Goal: Contribute content

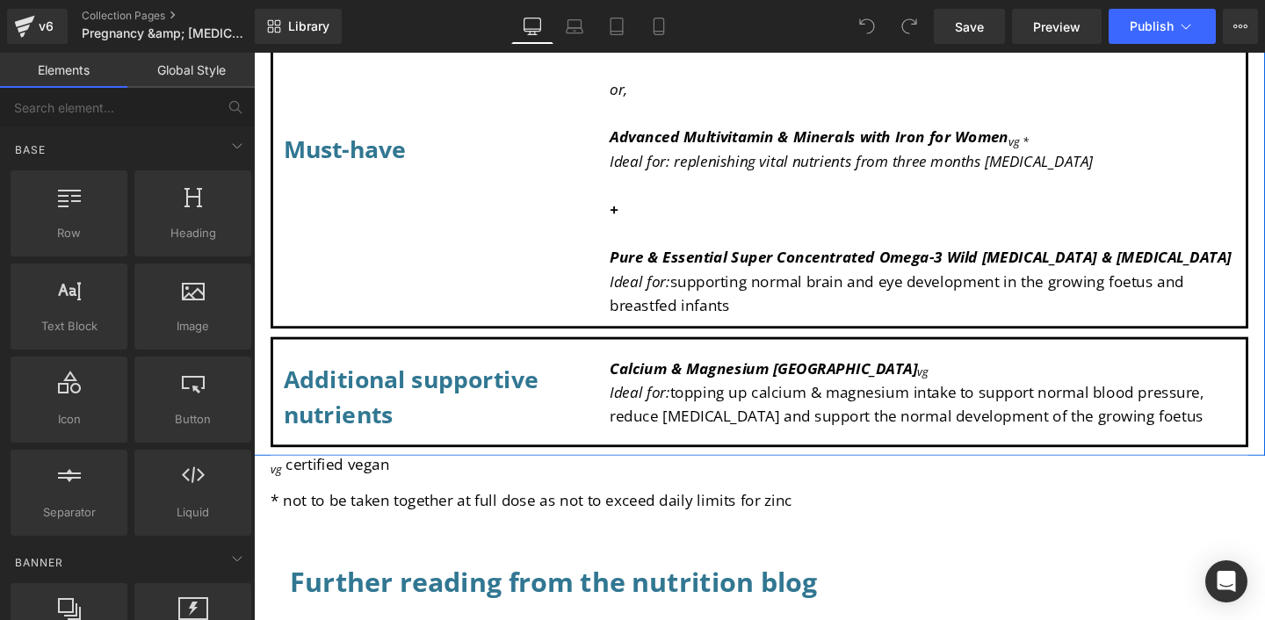
scroll to position [1474, 0]
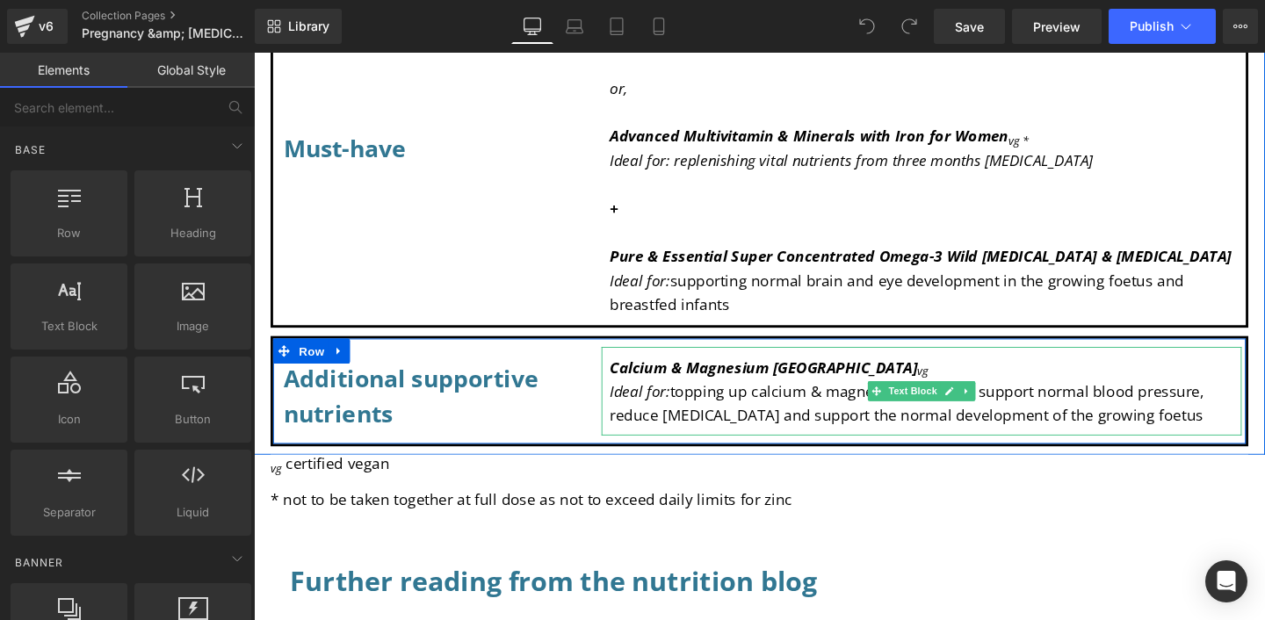
click at [1245, 436] on p "Ideal for: topping up calcium & magnesium intake to support normal blood pressu…" at bounding box center [955, 421] width 655 height 51
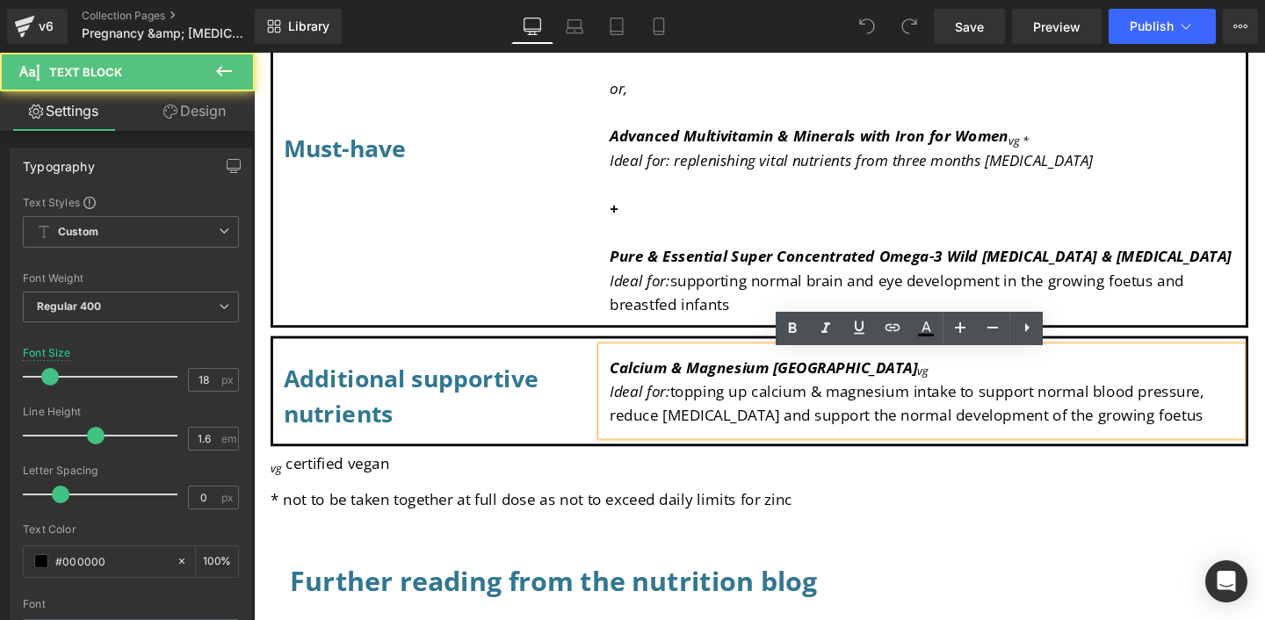
click at [1238, 445] on p "Ideal for: topping up calcium & magnesium intake to support normal blood pressu…" at bounding box center [955, 421] width 655 height 51
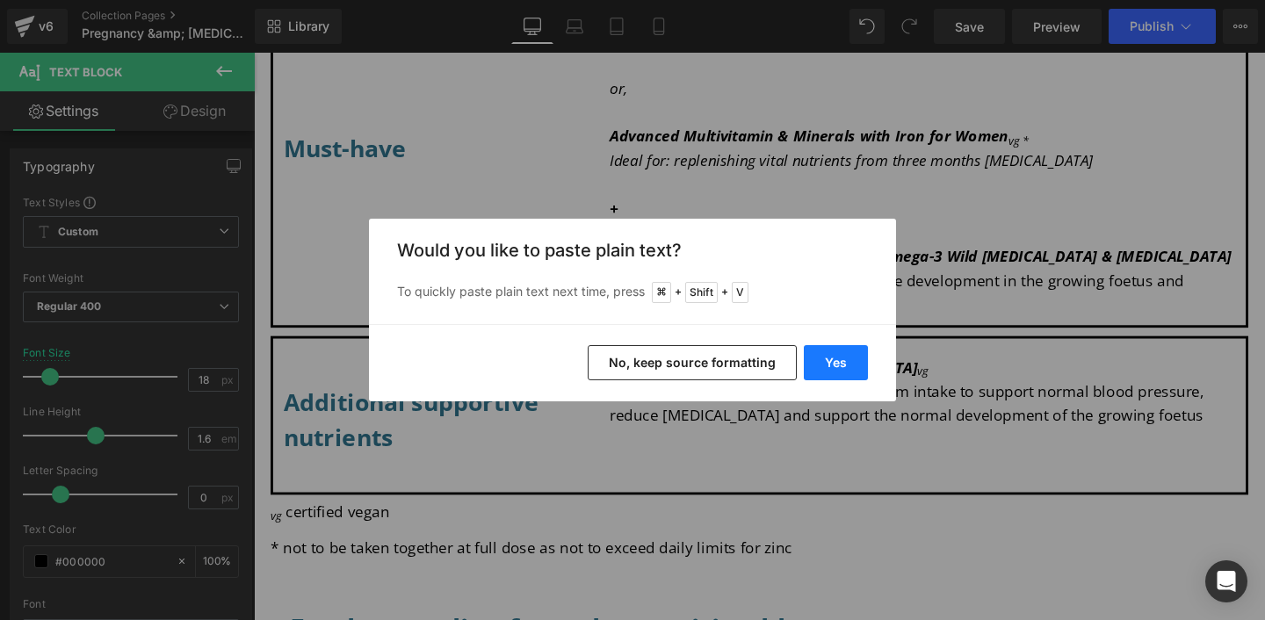
click at [834, 359] on button "Yes" at bounding box center [836, 362] width 64 height 35
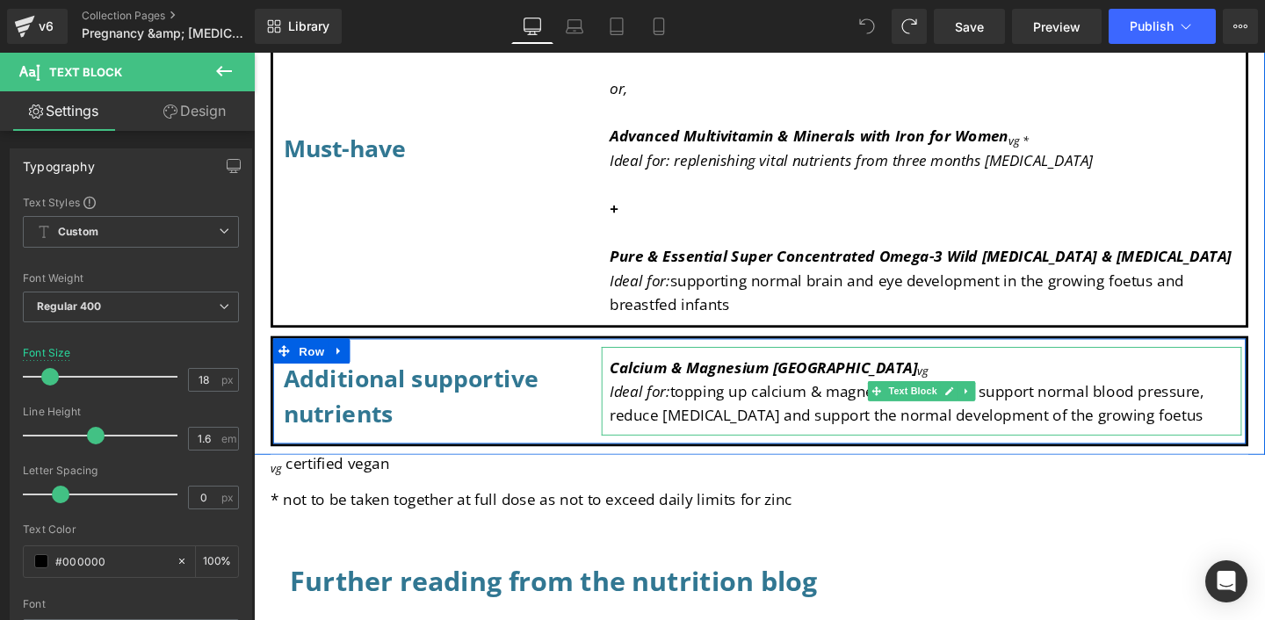
click at [1264, 441] on p "Ideal for: topping up calcium & magnesium intake to support normal blood pressu…" at bounding box center [955, 421] width 655 height 51
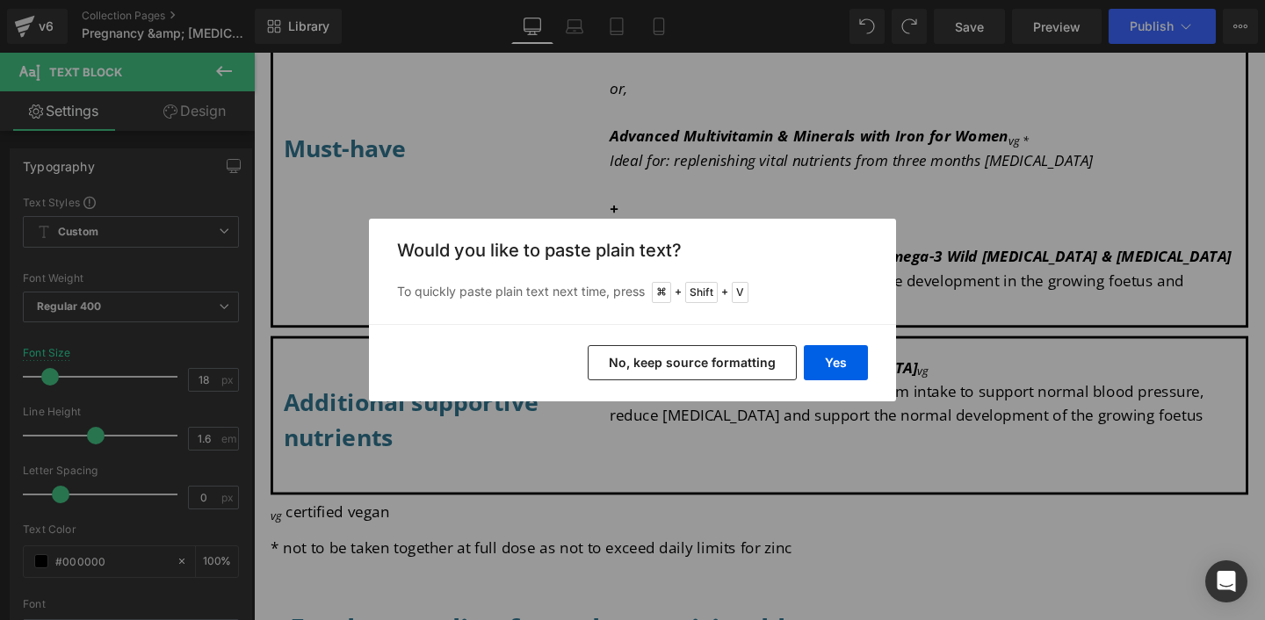
click at [723, 357] on button "No, keep source formatting" at bounding box center [692, 362] width 209 height 35
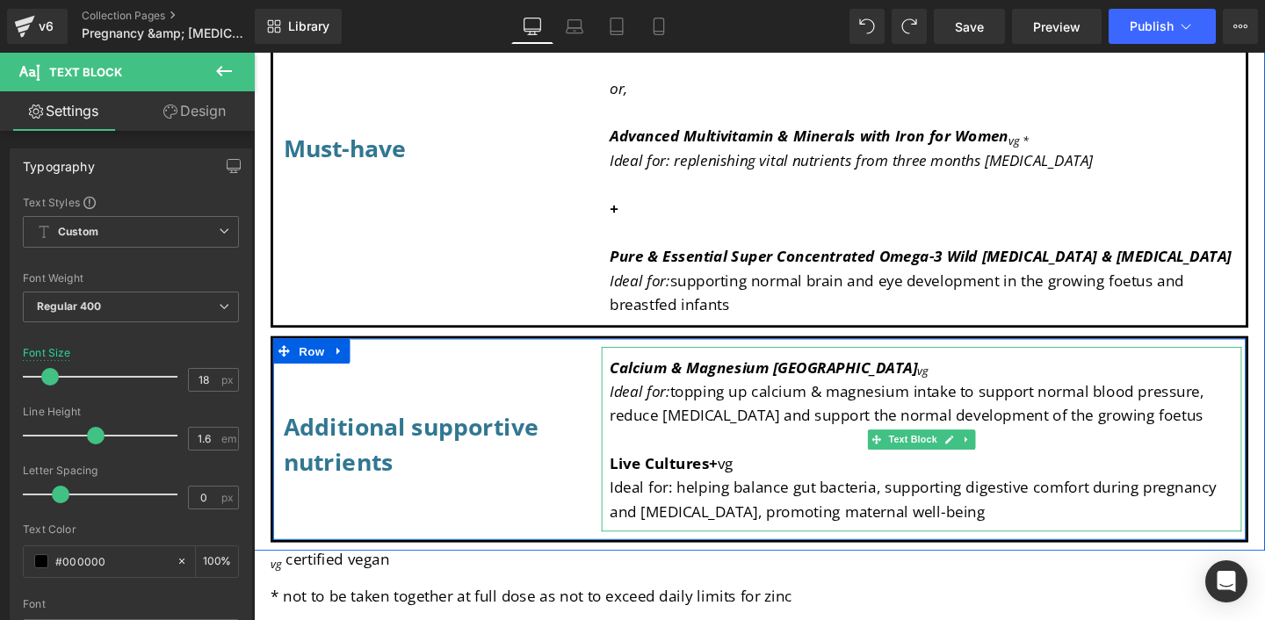
click at [700, 494] on span "Live Cultures+" at bounding box center [684, 483] width 113 height 21
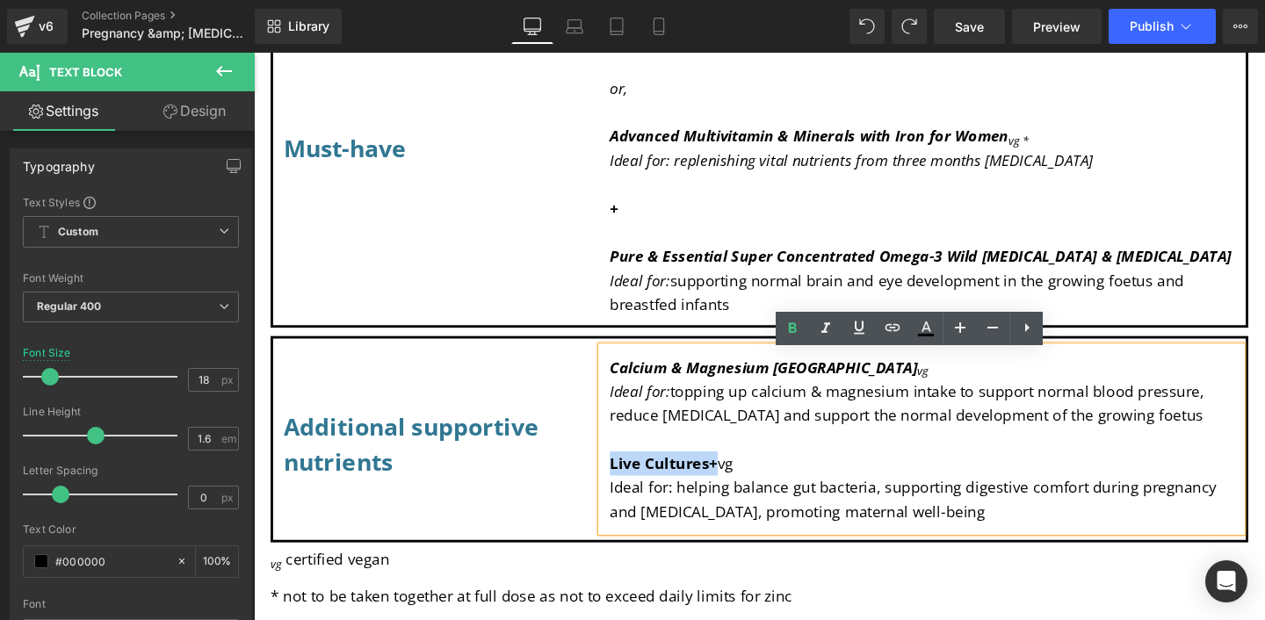
drag, startPoint x: 732, startPoint y: 491, endPoint x: 621, endPoint y: 488, distance: 110.7
click at [628, 488] on span "Live Cultures+" at bounding box center [684, 483] width 113 height 21
click at [833, 321] on icon at bounding box center [825, 328] width 21 height 21
click at [753, 389] on strong "Calcium & Magnesium [GEOGRAPHIC_DATA]" at bounding box center [789, 382] width 323 height 21
click at [689, 493] on icon "Live Cultures+" at bounding box center [680, 483] width 105 height 21
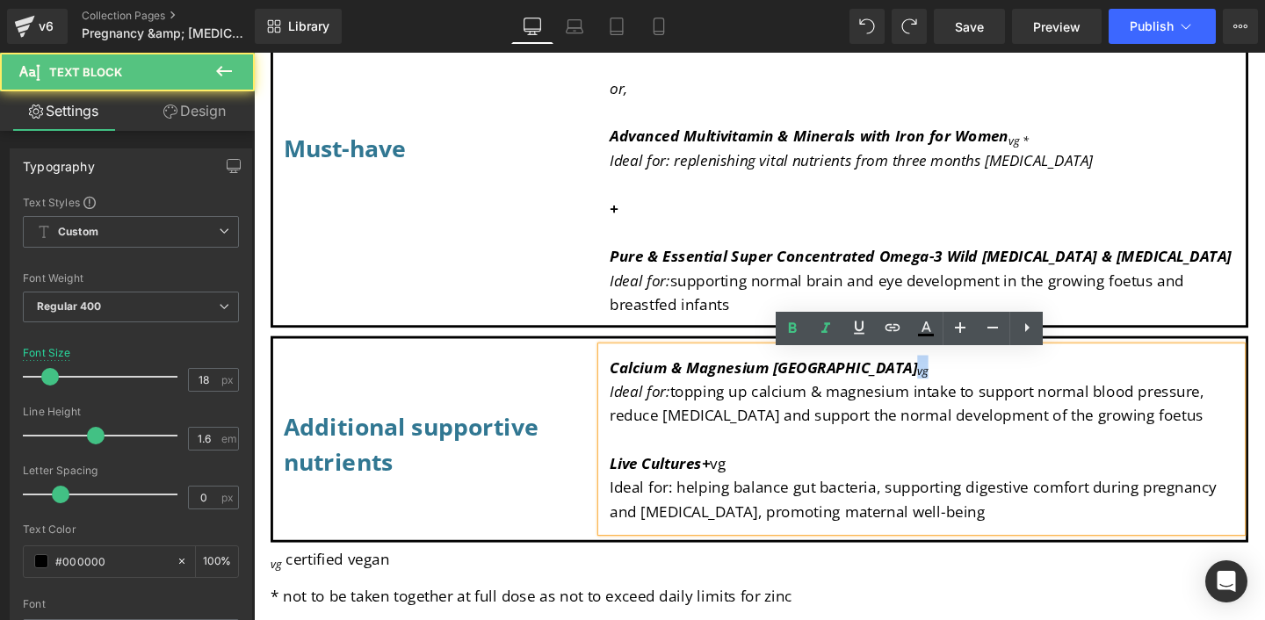
drag, startPoint x: 989, startPoint y: 393, endPoint x: 980, endPoint y: 394, distance: 8.8
click at [963, 394] on span "vg" at bounding box center [956, 387] width 11 height 16
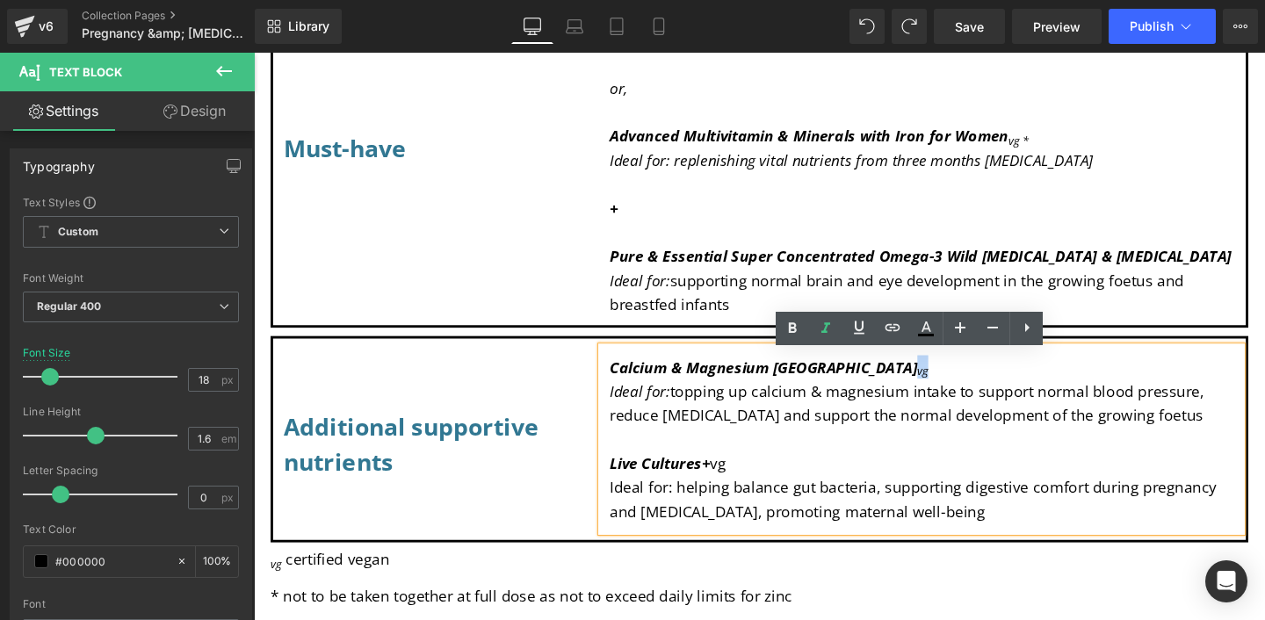
copy span "vg"
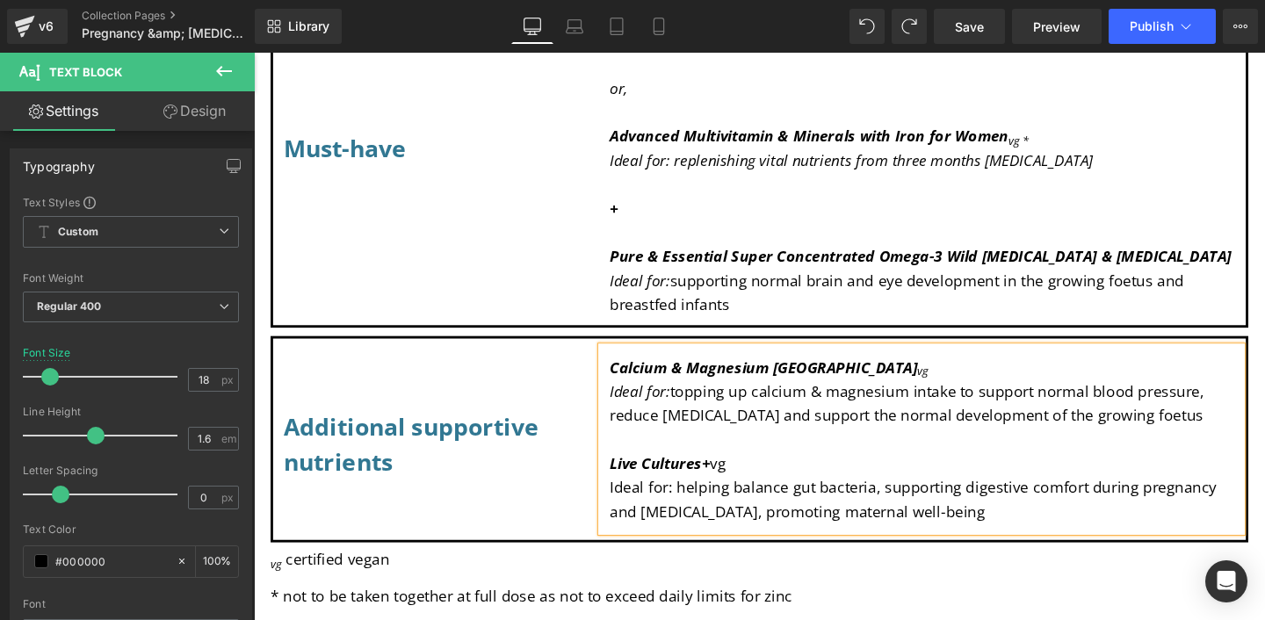
click at [791, 497] on p "Live Cultures+ vg" at bounding box center [955, 484] width 655 height 25
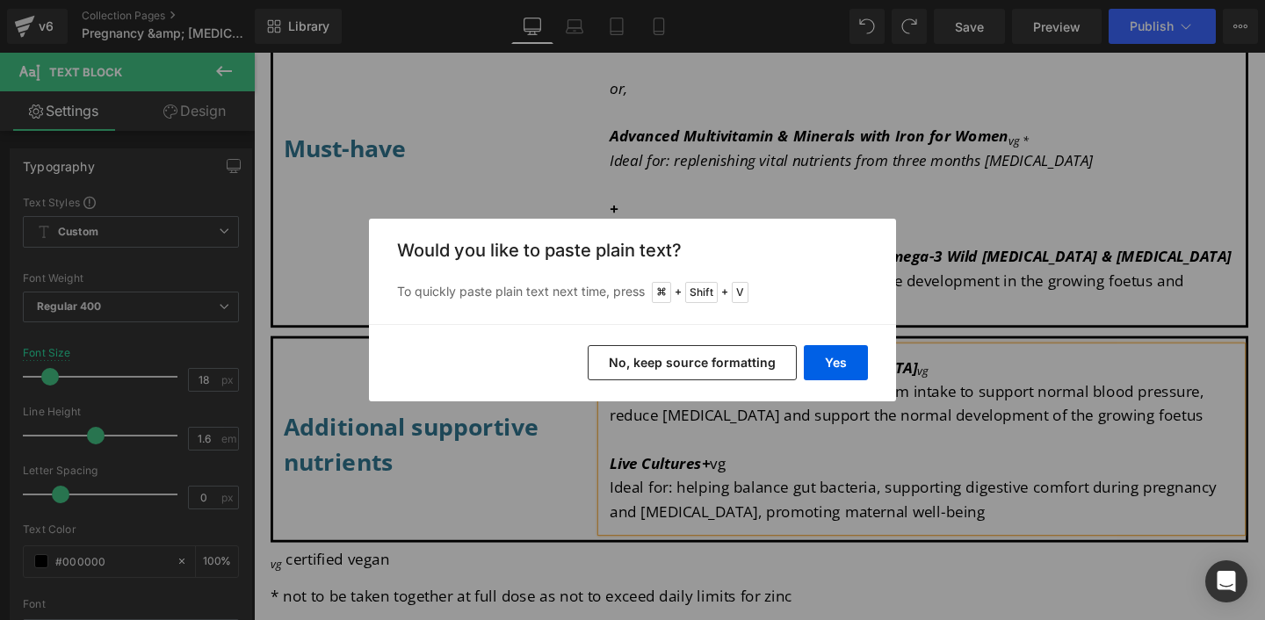
click at [739, 367] on button "No, keep source formatting" at bounding box center [692, 362] width 209 height 35
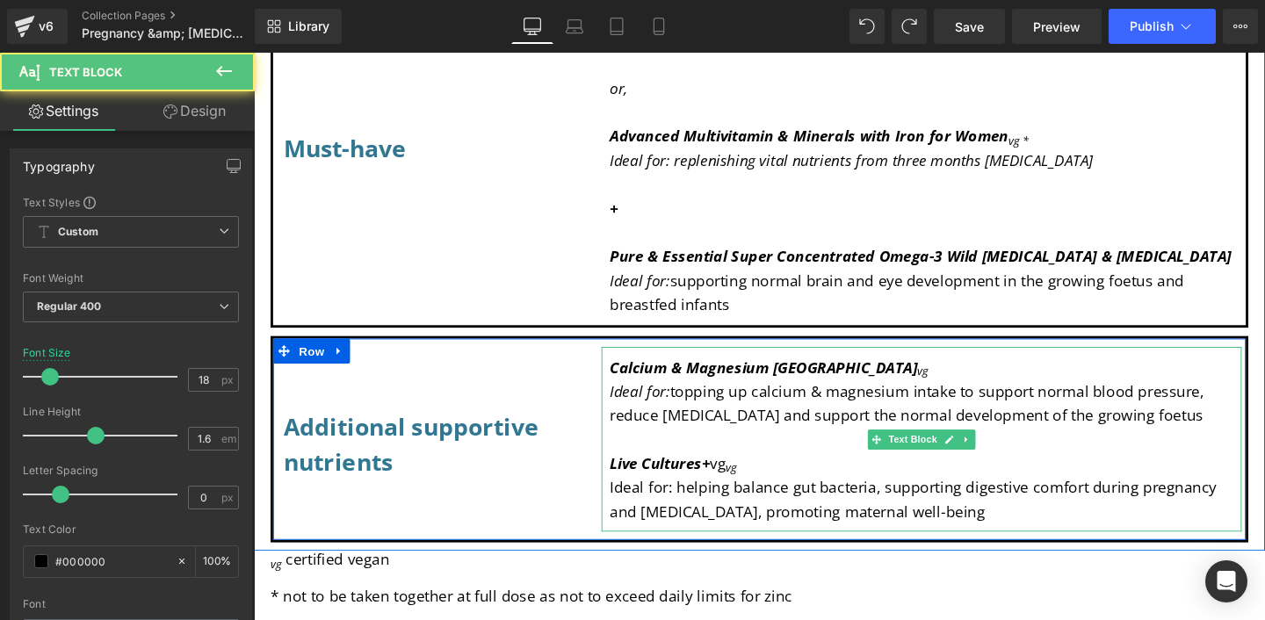
click at [750, 496] on span "vg" at bounding box center [755, 488] width 11 height 16
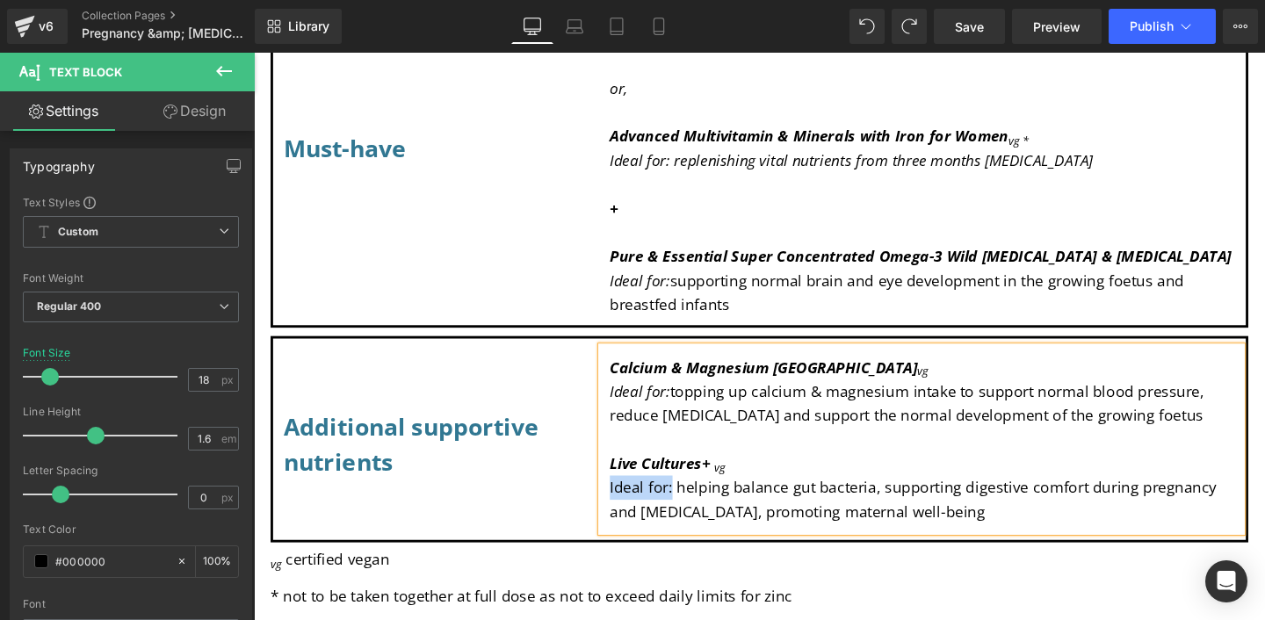
drag, startPoint x: 620, startPoint y: 516, endPoint x: 688, endPoint y: 517, distance: 67.6
click at [688, 517] on div "Calcium & Magnesium Marine Mineral Complex vg Ideal for: topping up calcium & m…" at bounding box center [955, 459] width 673 height 195
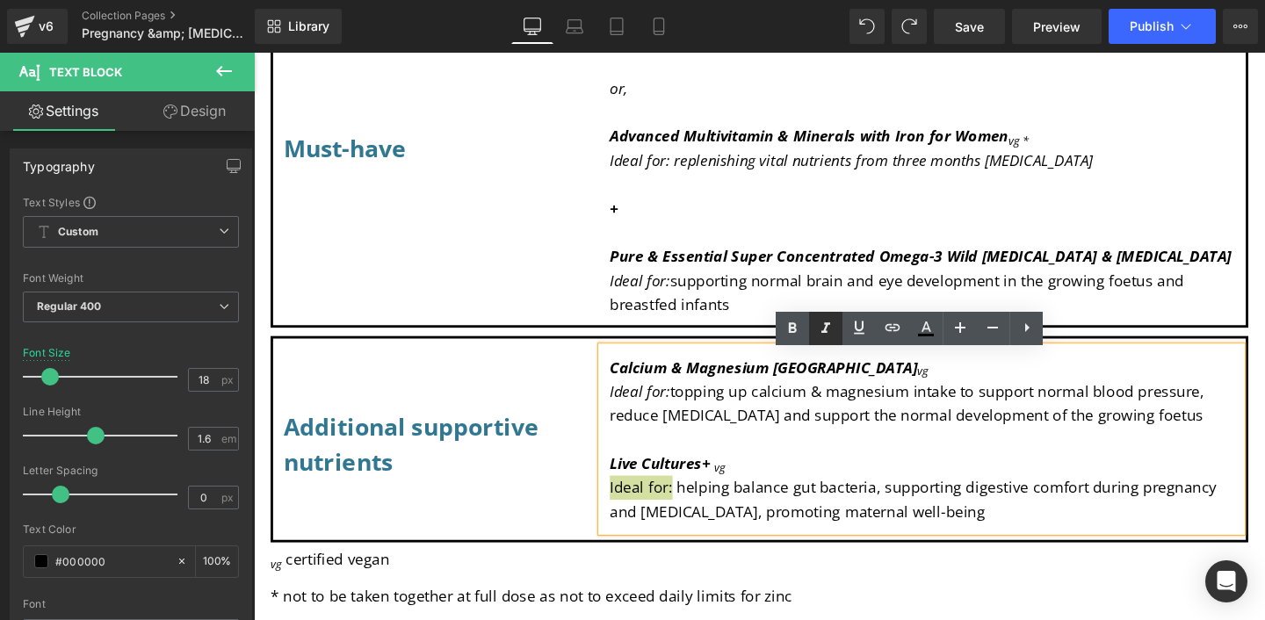
click at [829, 327] on icon at bounding box center [825, 328] width 21 height 21
click at [1003, 540] on p "Ideal for: helping balance gut bacteria, supporting digestive comfort during pr…" at bounding box center [955, 522] width 655 height 51
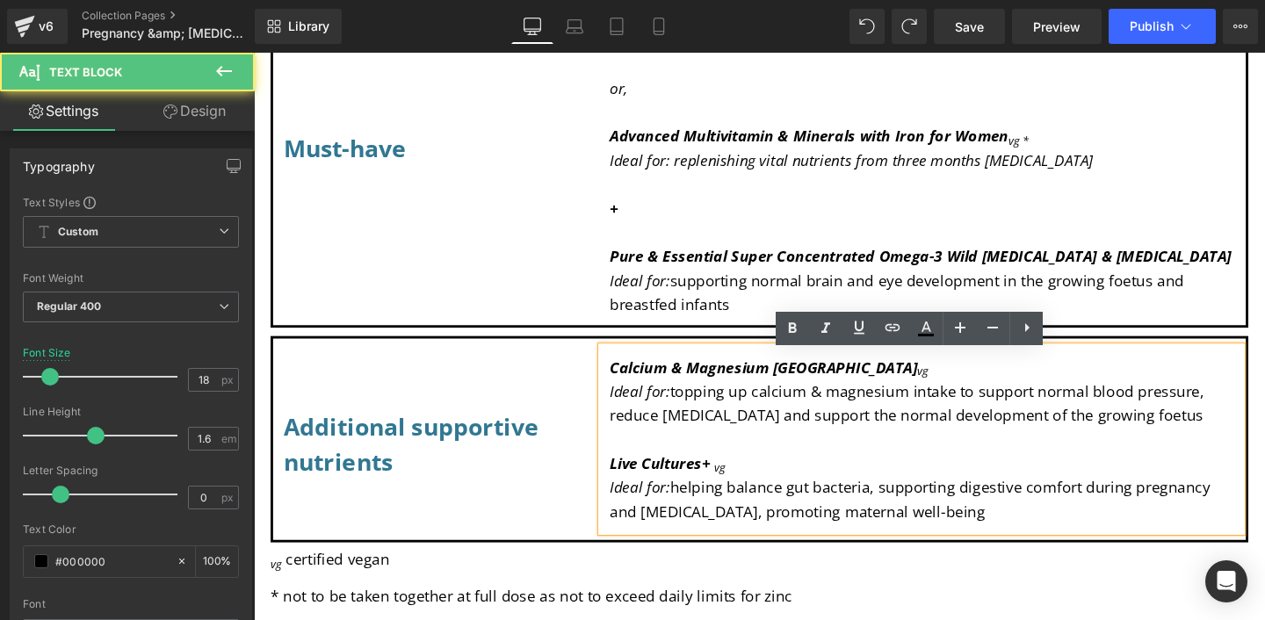
click at [885, 422] on span "Ideal for: topping up calcium & magnesium intake to support normal blood pressu…" at bounding box center [940, 421] width 624 height 47
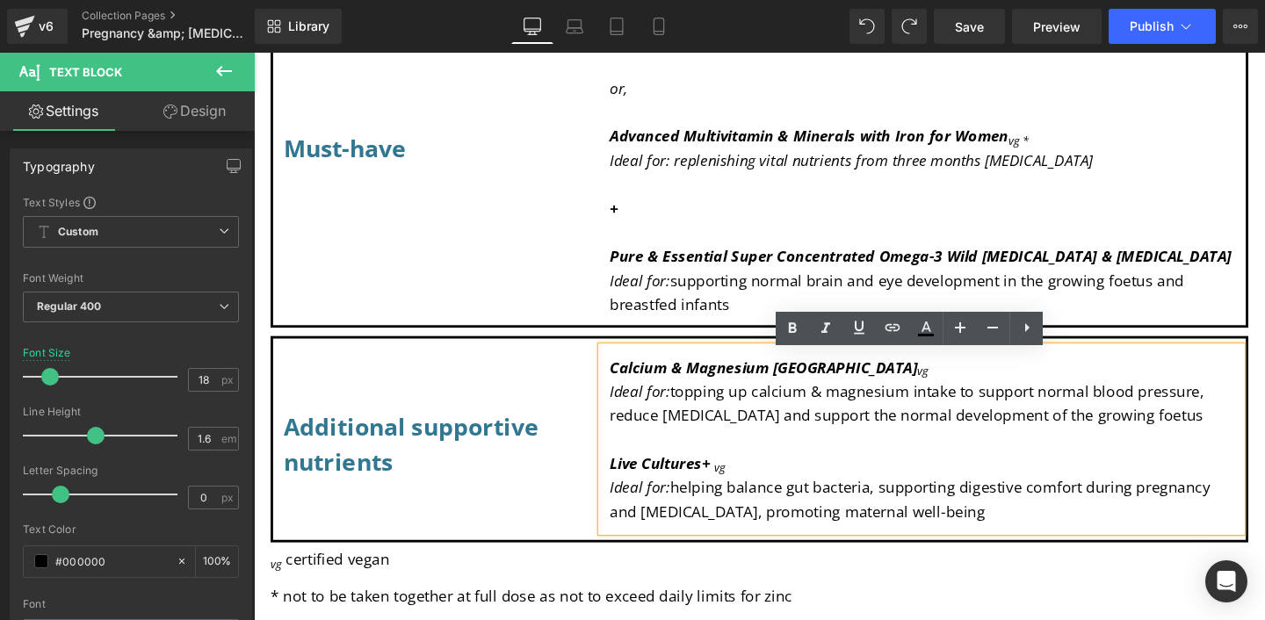
click at [889, 519] on p "Ideal for: helping balance gut bacteria, supporting digestive comfort during pr…" at bounding box center [955, 522] width 655 height 51
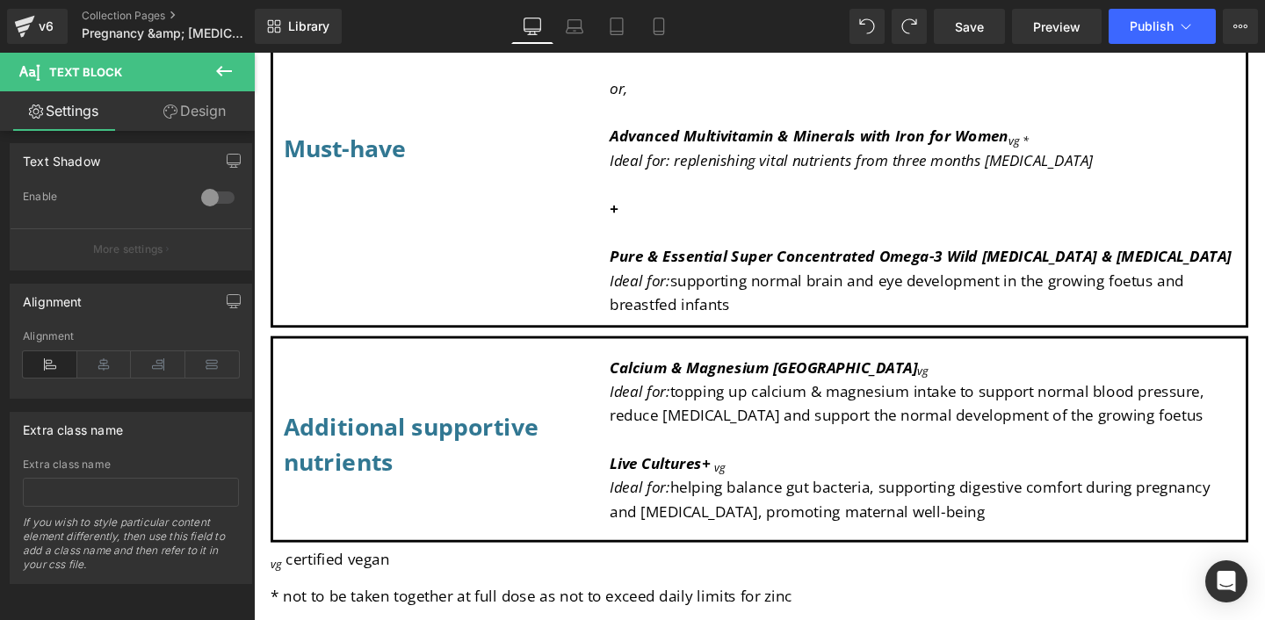
scroll to position [622, 0]
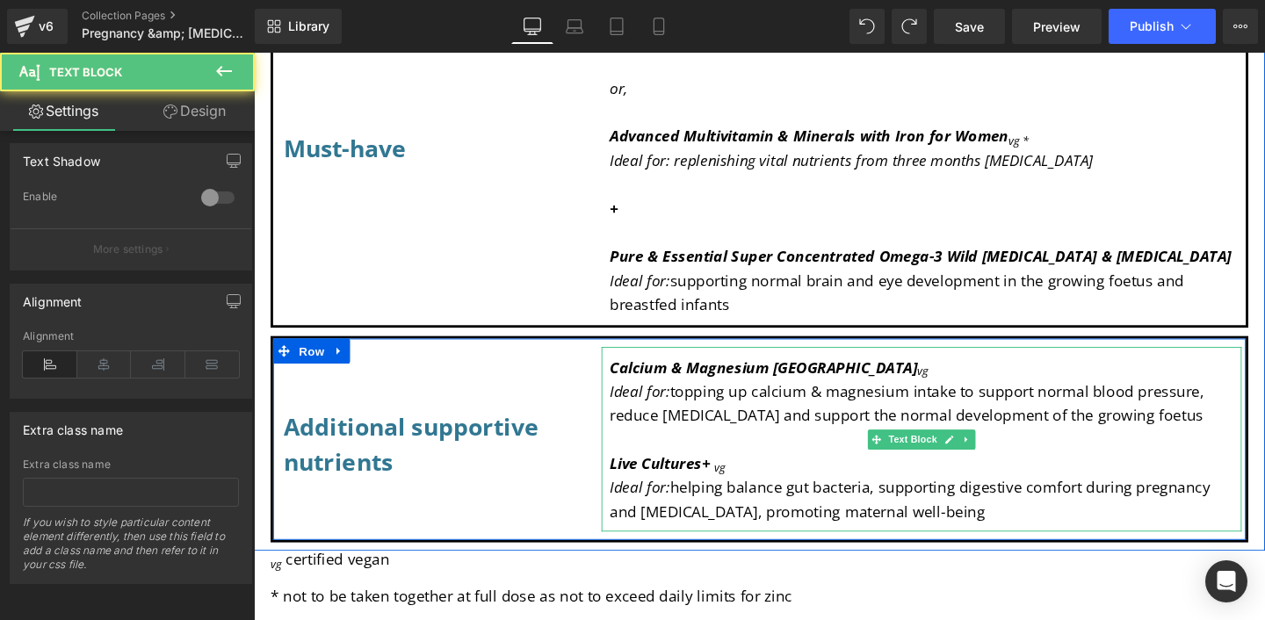
click at [920, 425] on p "Ideal for: topping up calcium & magnesium intake to support normal blood pressu…" at bounding box center [955, 421] width 655 height 51
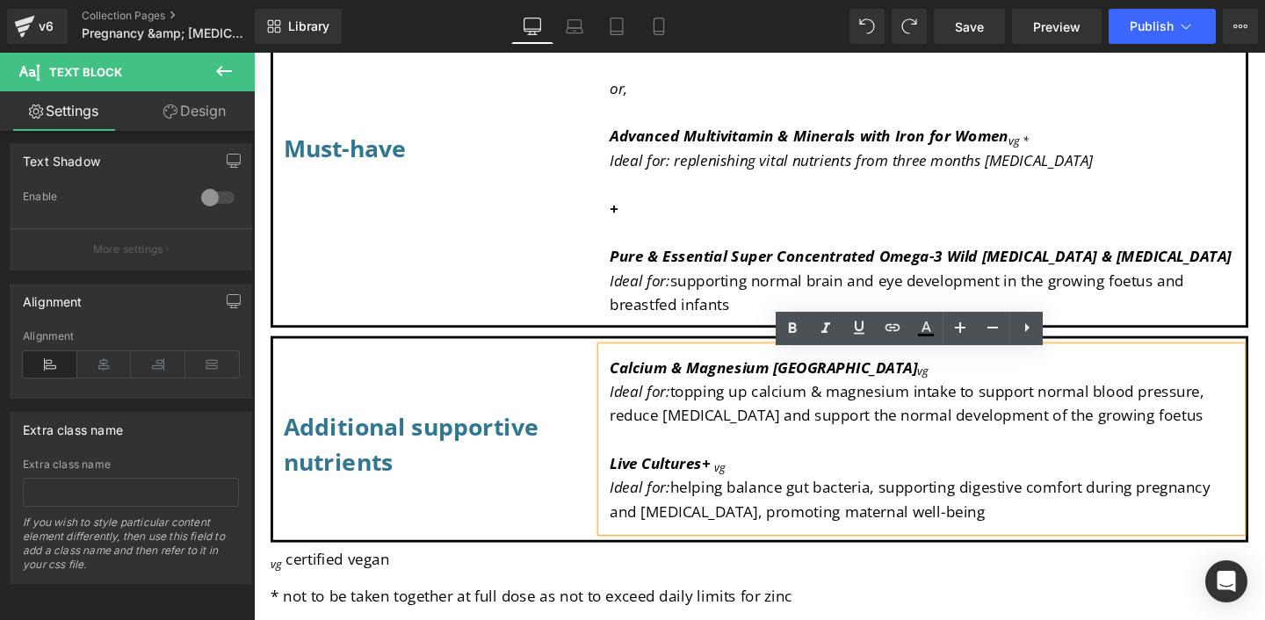
click at [855, 511] on p "Ideal for: helping balance gut bacteria, supporting digestive comfort during pr…" at bounding box center [955, 522] width 655 height 51
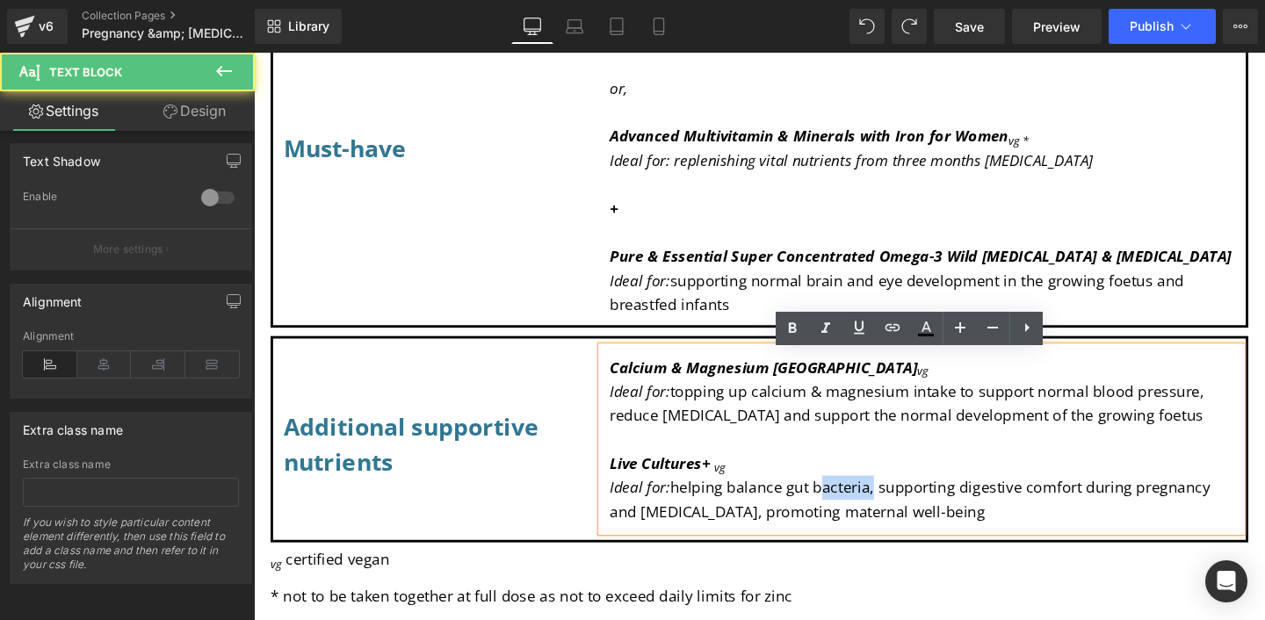
click at [855, 511] on p "Ideal for: helping balance gut bacteria, supporting digestive comfort during pr…" at bounding box center [955, 522] width 655 height 51
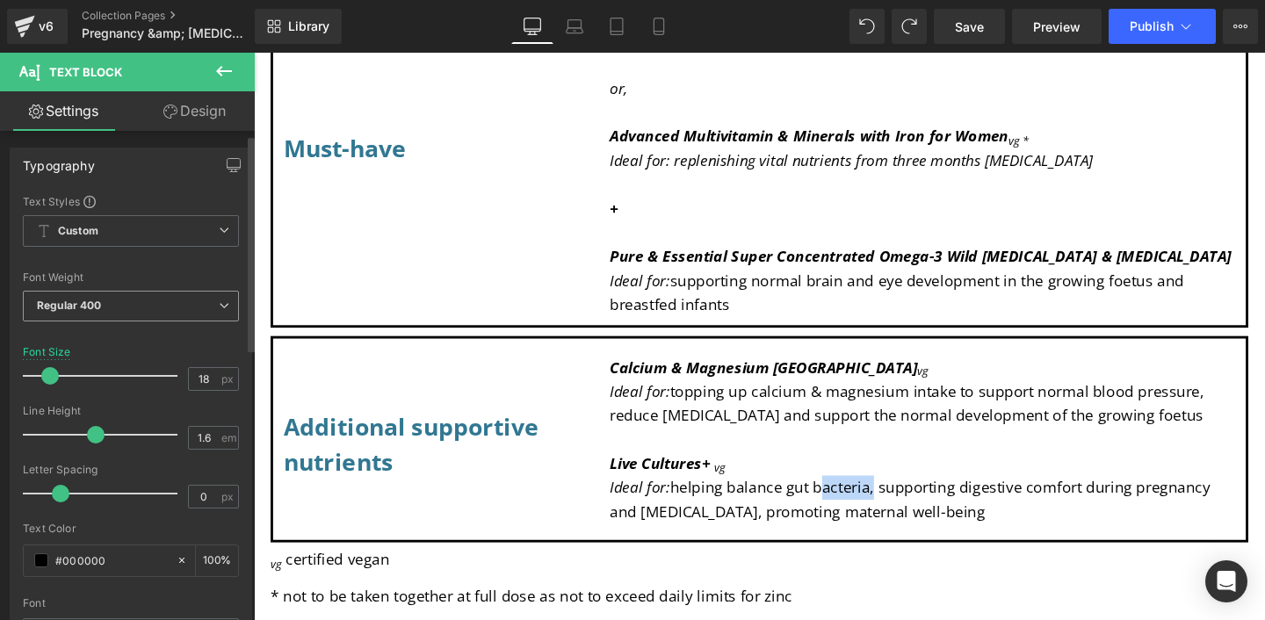
scroll to position [0, 0]
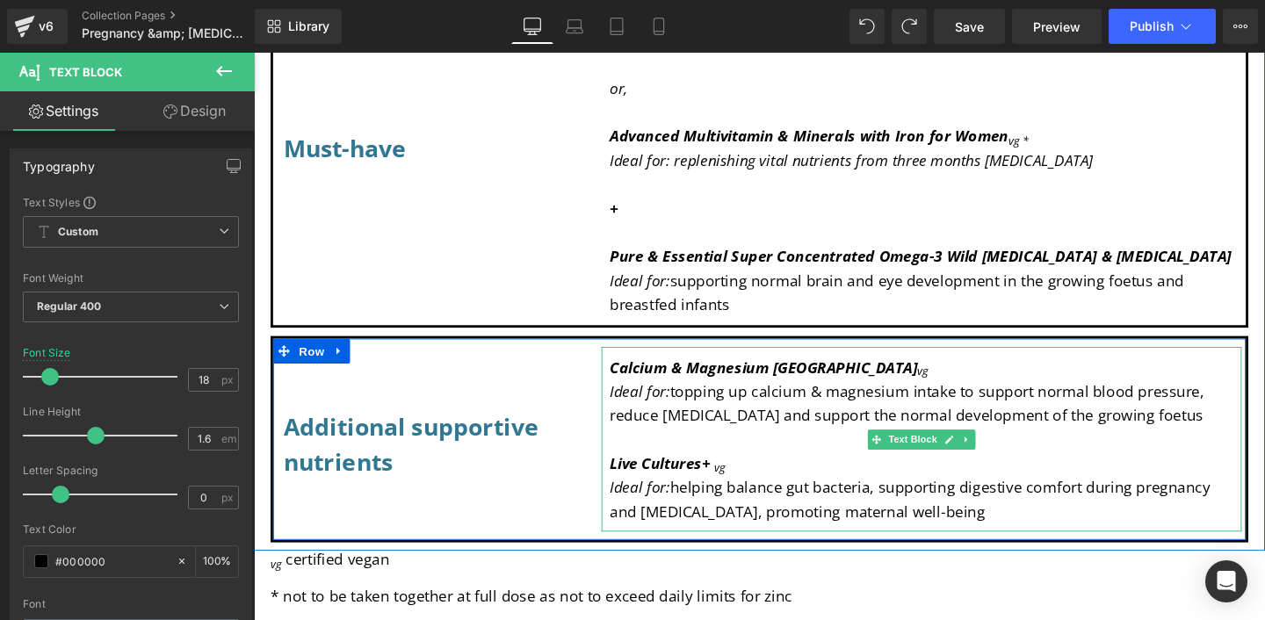
click at [855, 417] on span "Ideal for: topping up calcium & magnesium intake to support normal blood pressu…" at bounding box center [940, 421] width 624 height 47
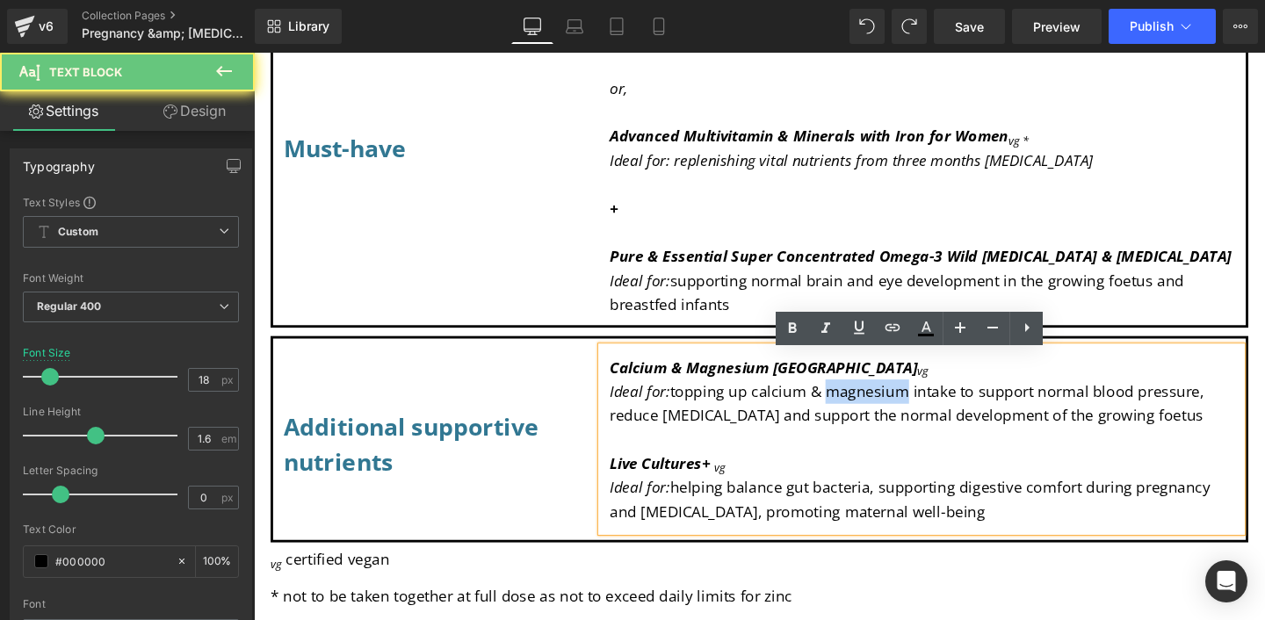
click at [855, 417] on span "Ideal for: topping up calcium & magnesium intake to support normal blood pressu…" at bounding box center [940, 421] width 624 height 47
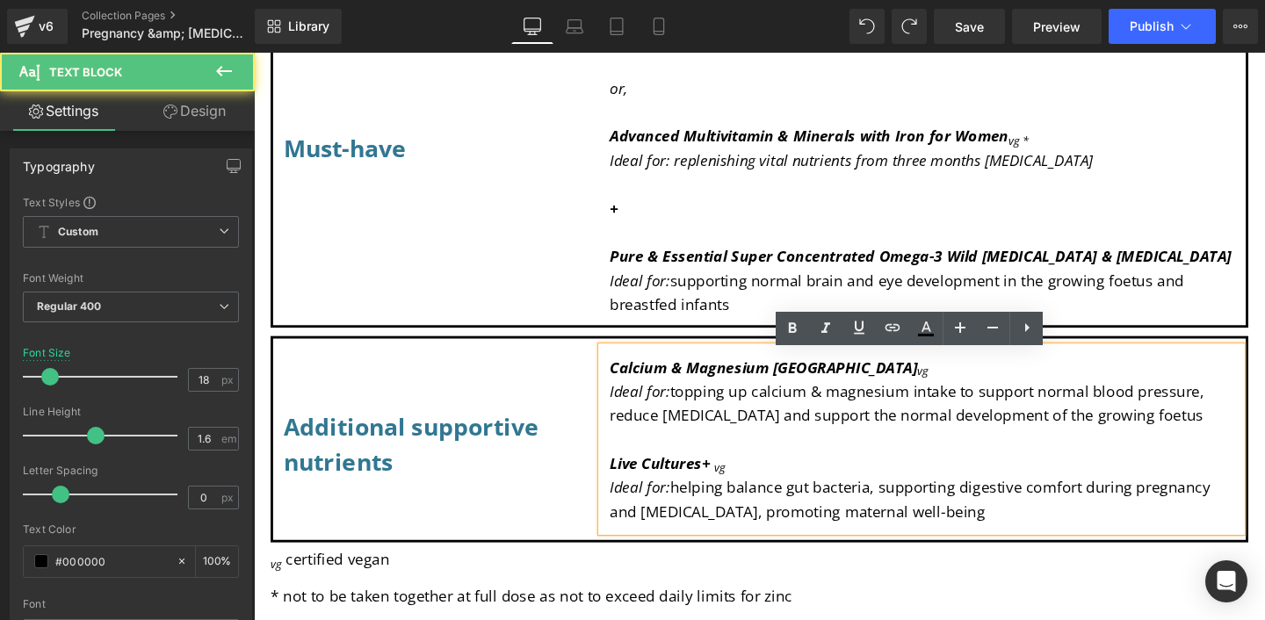
click at [988, 495] on p "Live Cultures+ vg" at bounding box center [955, 484] width 655 height 25
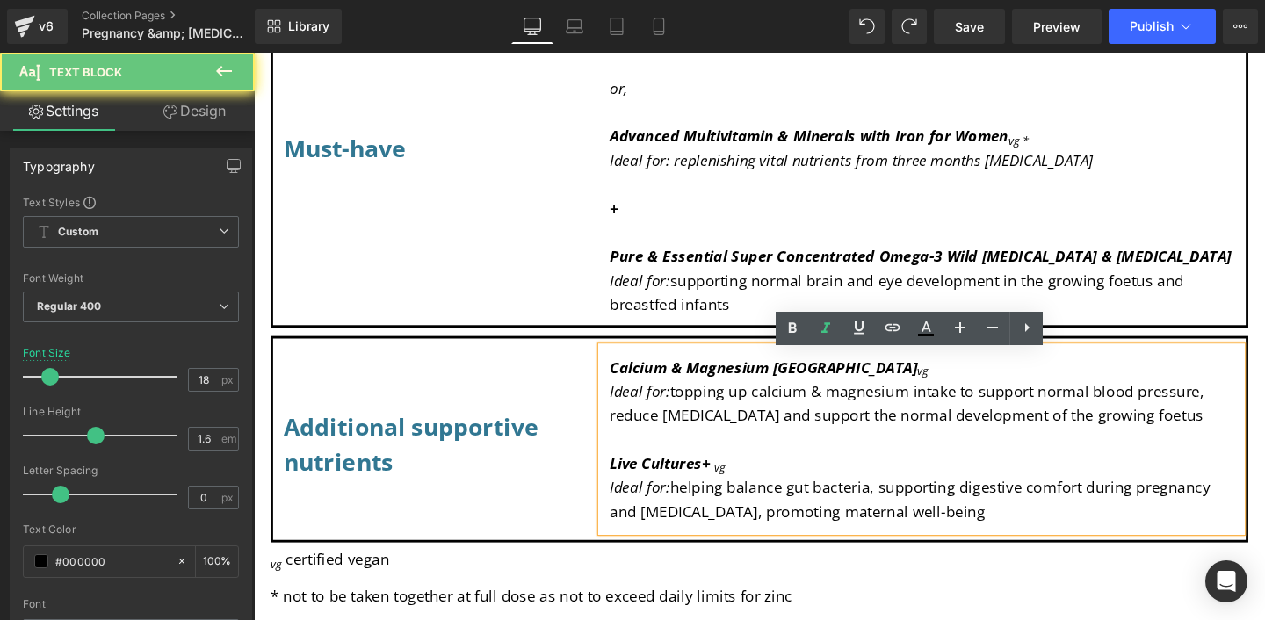
click at [1003, 542] on p "Ideal for: helping balance gut bacteria, supporting digestive comfort during pr…" at bounding box center [955, 522] width 655 height 51
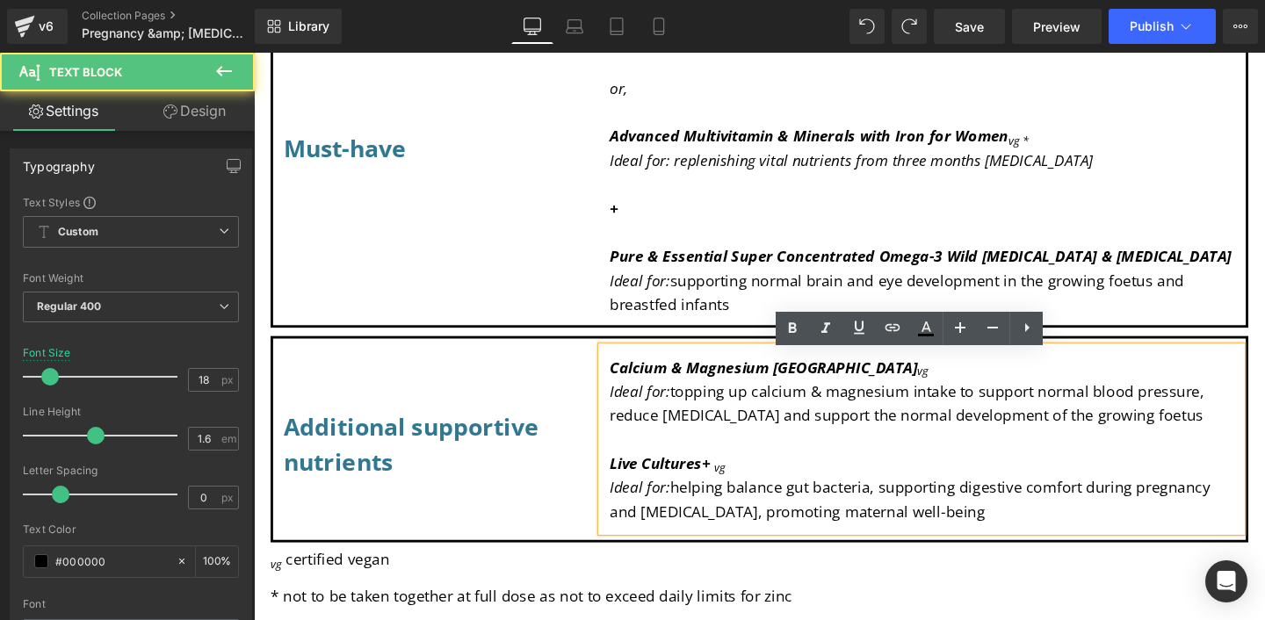
click at [703, 494] on icon "Live Cultures+" at bounding box center [680, 483] width 105 height 21
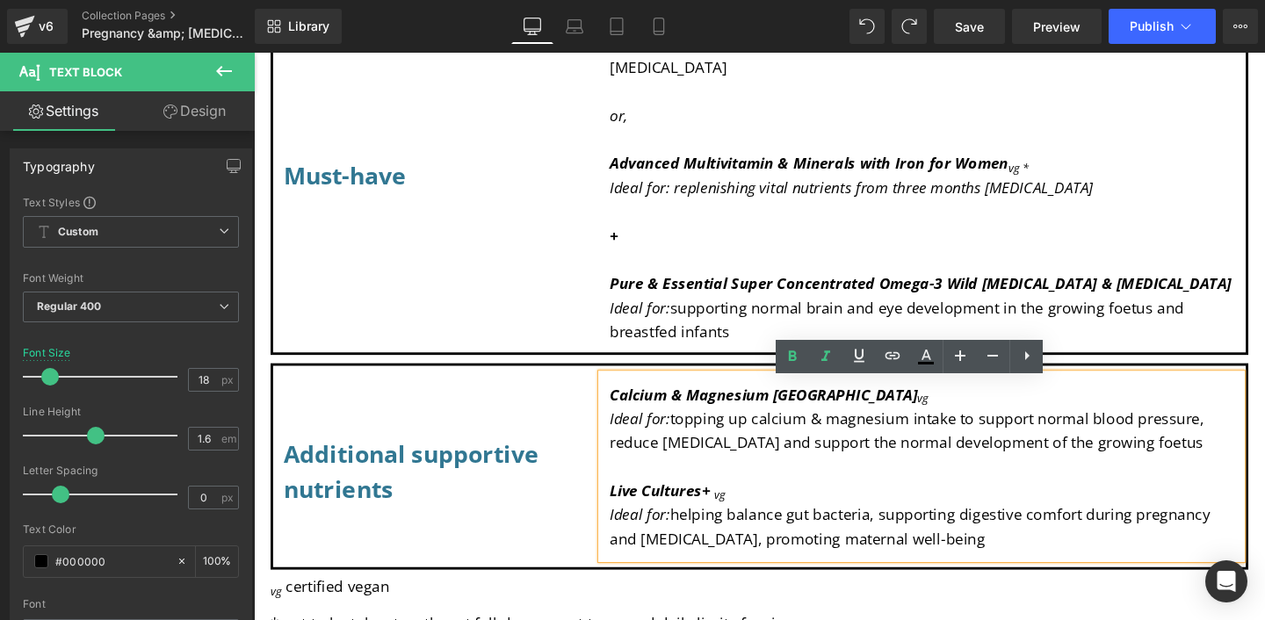
scroll to position [1444, 0]
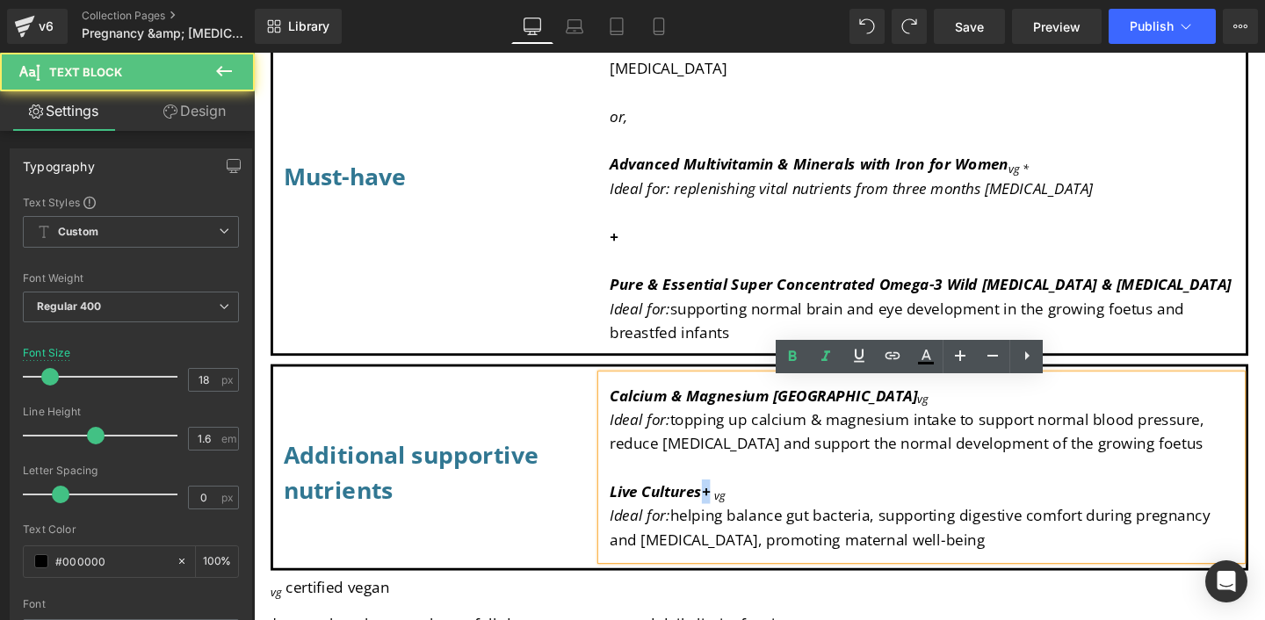
click at [721, 523] on p "Live Cultures+ vg" at bounding box center [955, 513] width 655 height 25
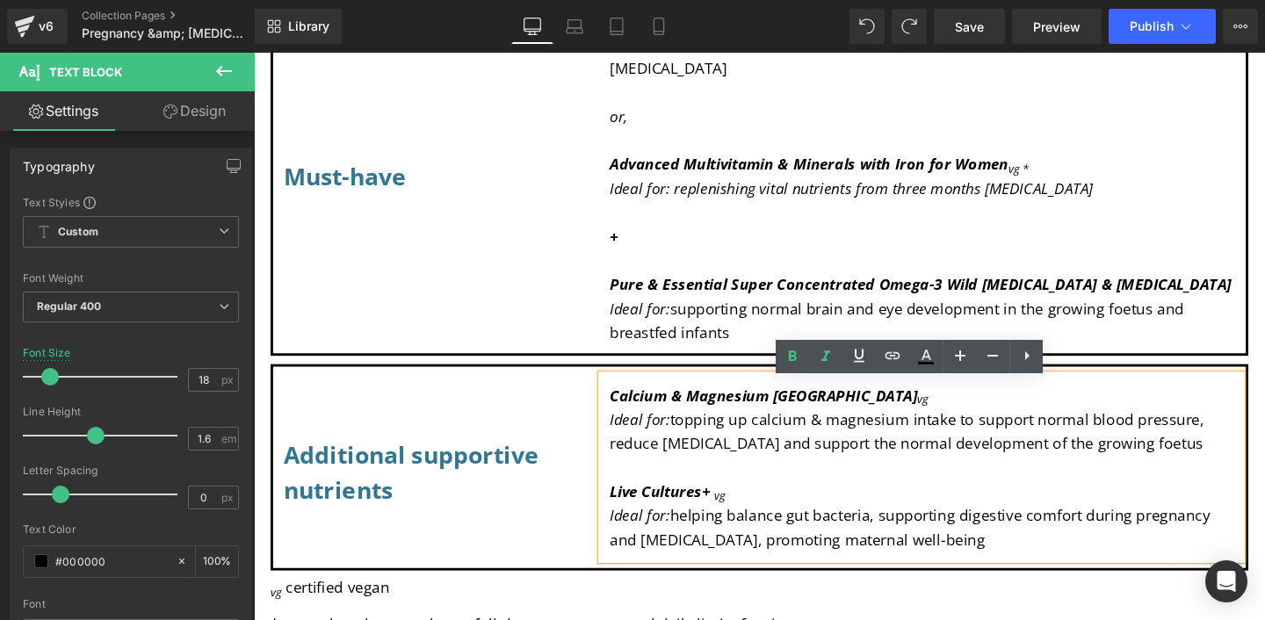
click at [746, 527] on p "Live Cultures+ vg" at bounding box center [955, 513] width 655 height 25
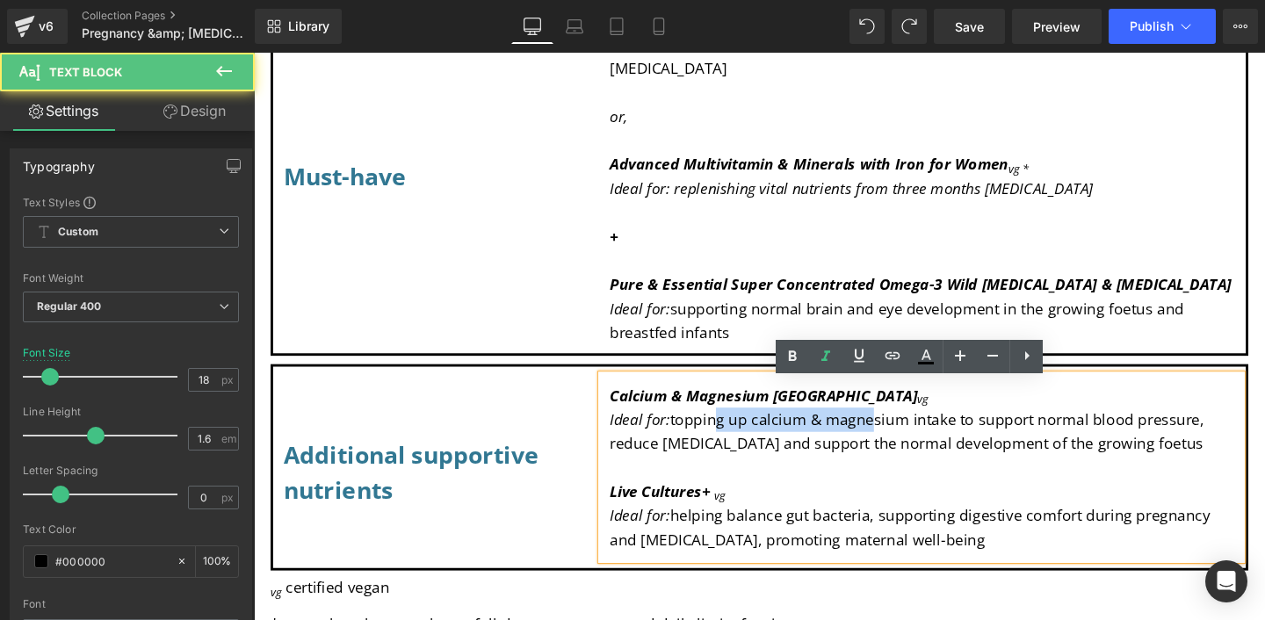
drag, startPoint x: 895, startPoint y: 443, endPoint x: 735, endPoint y: 443, distance: 159.8
click at [735, 443] on span "Ideal for: topping up calcium & magnesium intake to support normal blood pressu…" at bounding box center [940, 451] width 624 height 47
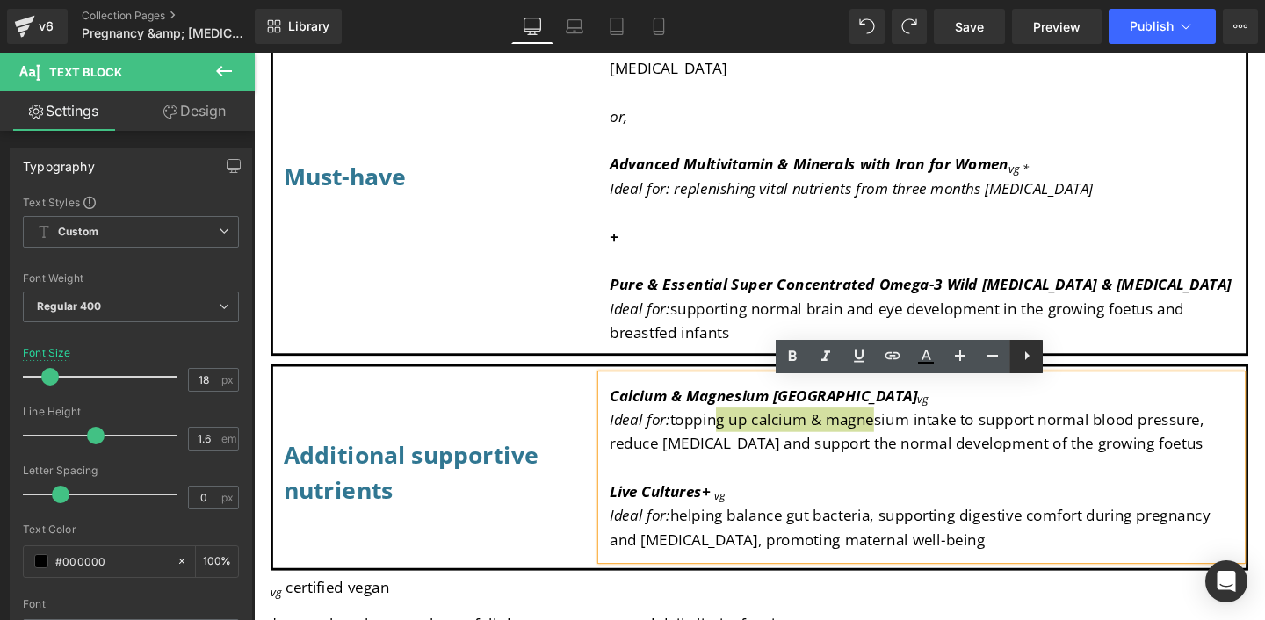
click at [1026, 357] on icon at bounding box center [1027, 355] width 4 height 9
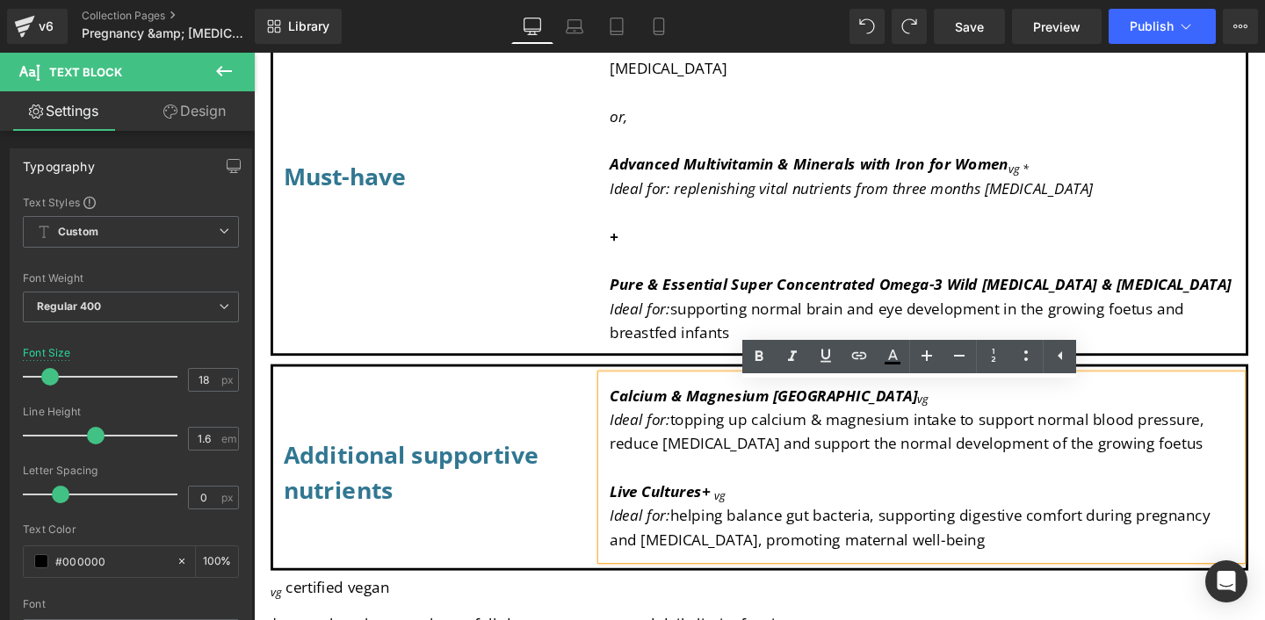
click at [864, 550] on p "Ideal for: helping balance gut bacteria, supporting digestive comfort during pr…" at bounding box center [955, 552] width 655 height 51
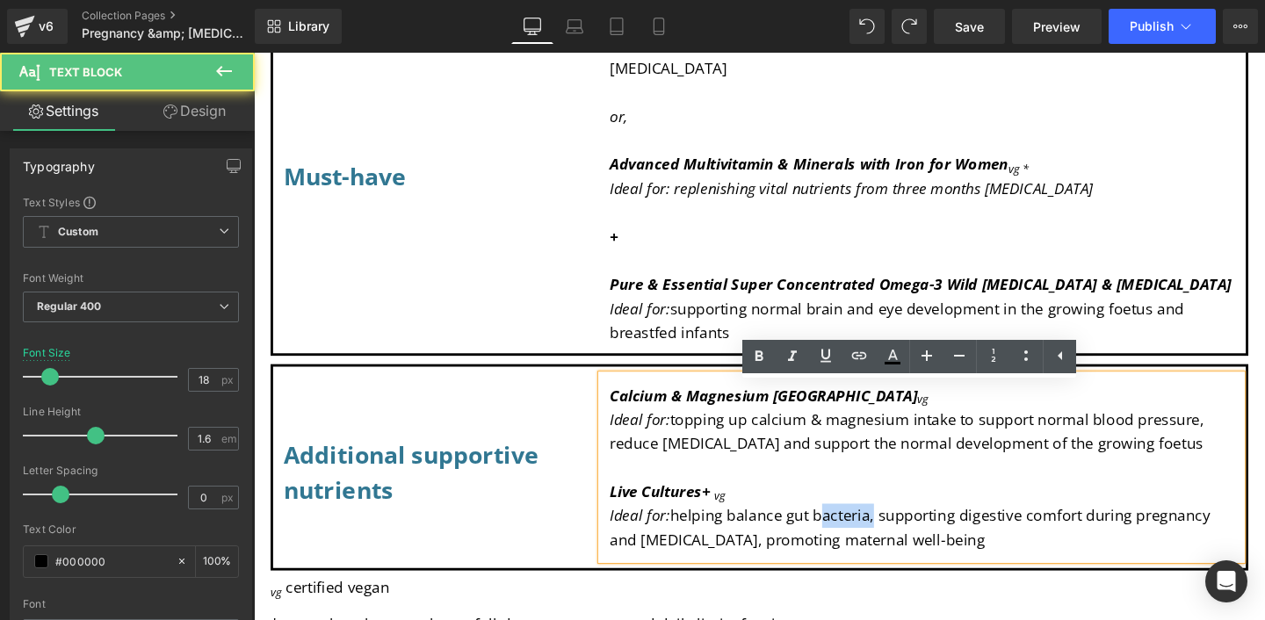
click at [864, 551] on p "Ideal for: helping balance gut bacteria, supporting digestive comfort during pr…" at bounding box center [955, 552] width 655 height 51
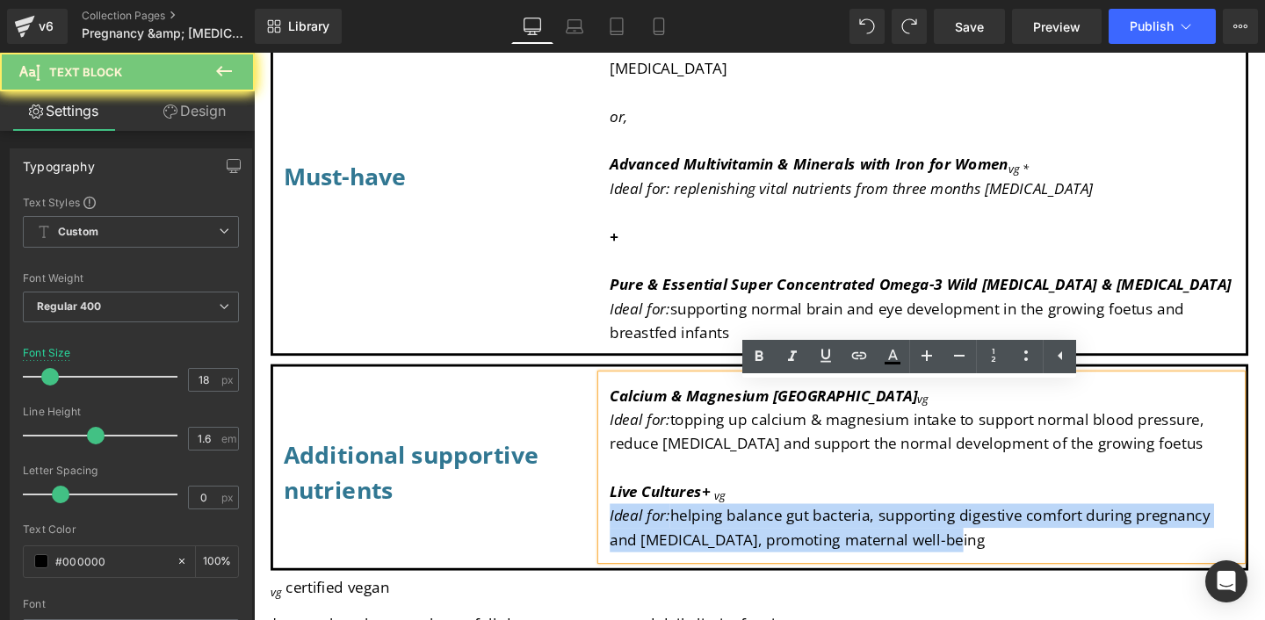
click at [864, 551] on p "Ideal for: helping balance gut bacteria, supporting digestive comfort during pr…" at bounding box center [955, 552] width 655 height 51
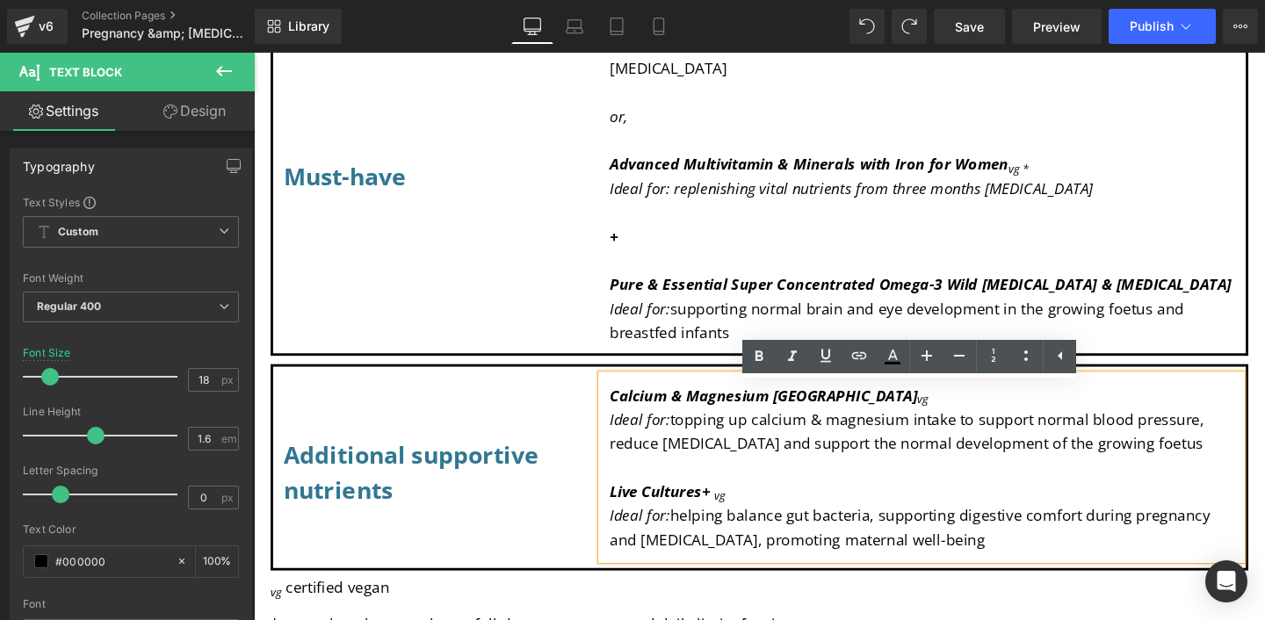
click at [824, 440] on span "Ideal for: topping up calcium & magnesium intake to support normal blood pressu…" at bounding box center [940, 451] width 624 height 47
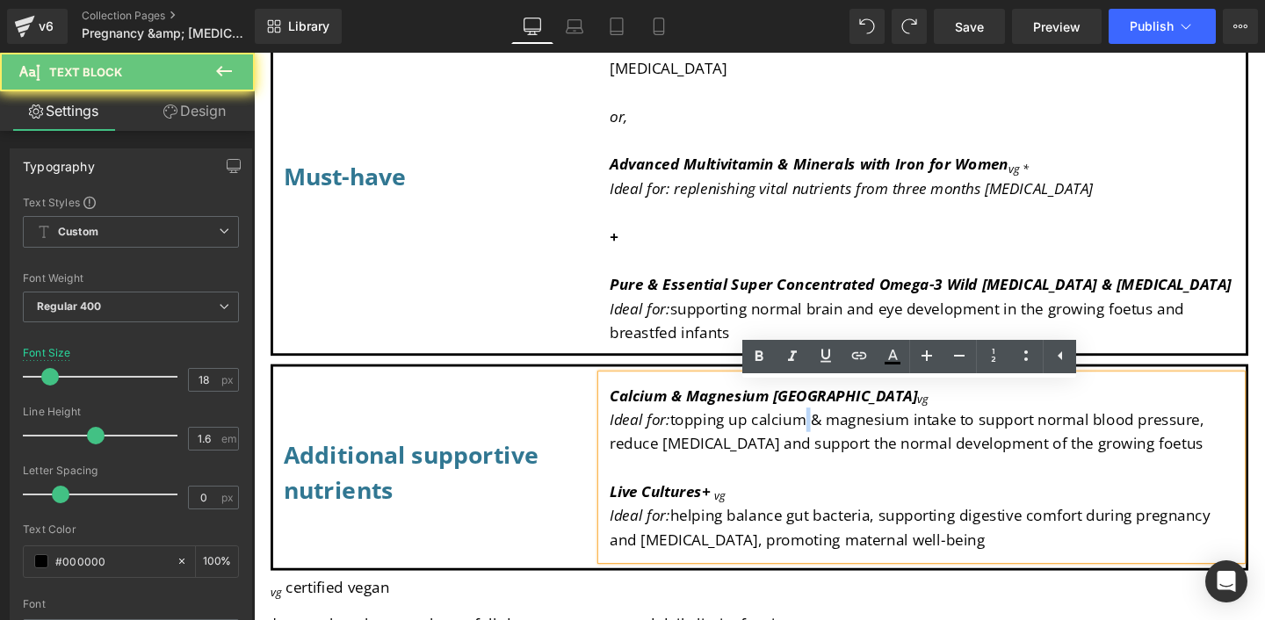
click at [824, 440] on span "Ideal for: topping up calcium & magnesium intake to support normal blood pressu…" at bounding box center [940, 451] width 624 height 47
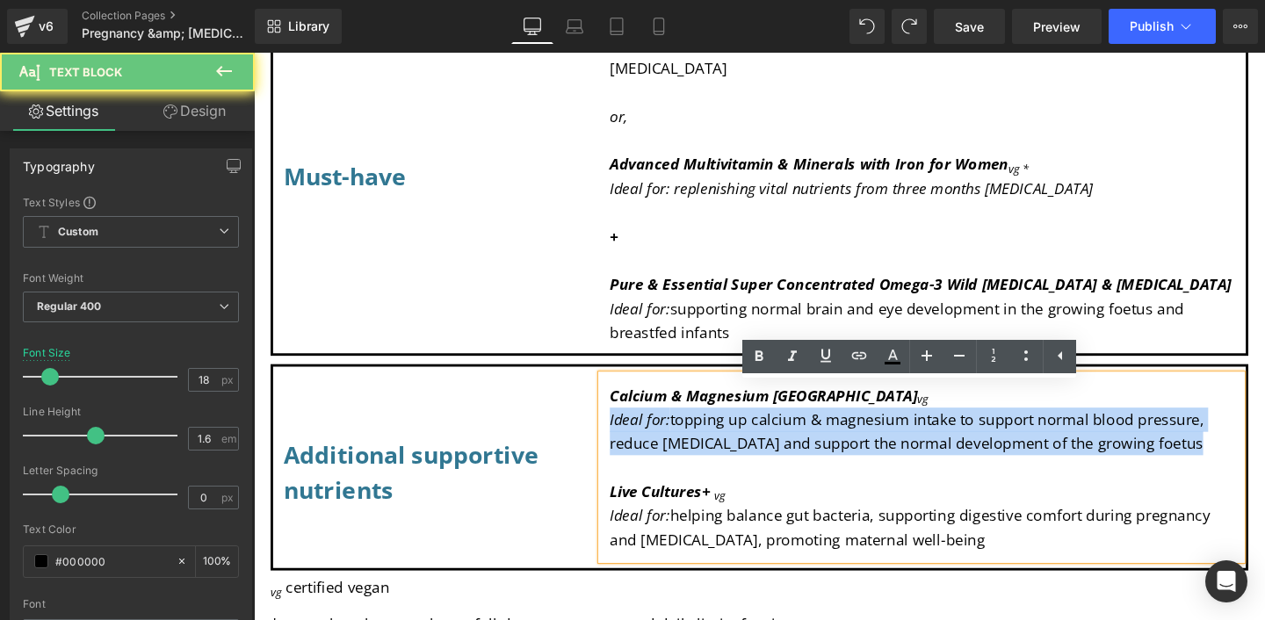
click at [824, 440] on span "Ideal for: topping up calcium & magnesium intake to support normal blood pressu…" at bounding box center [940, 451] width 624 height 47
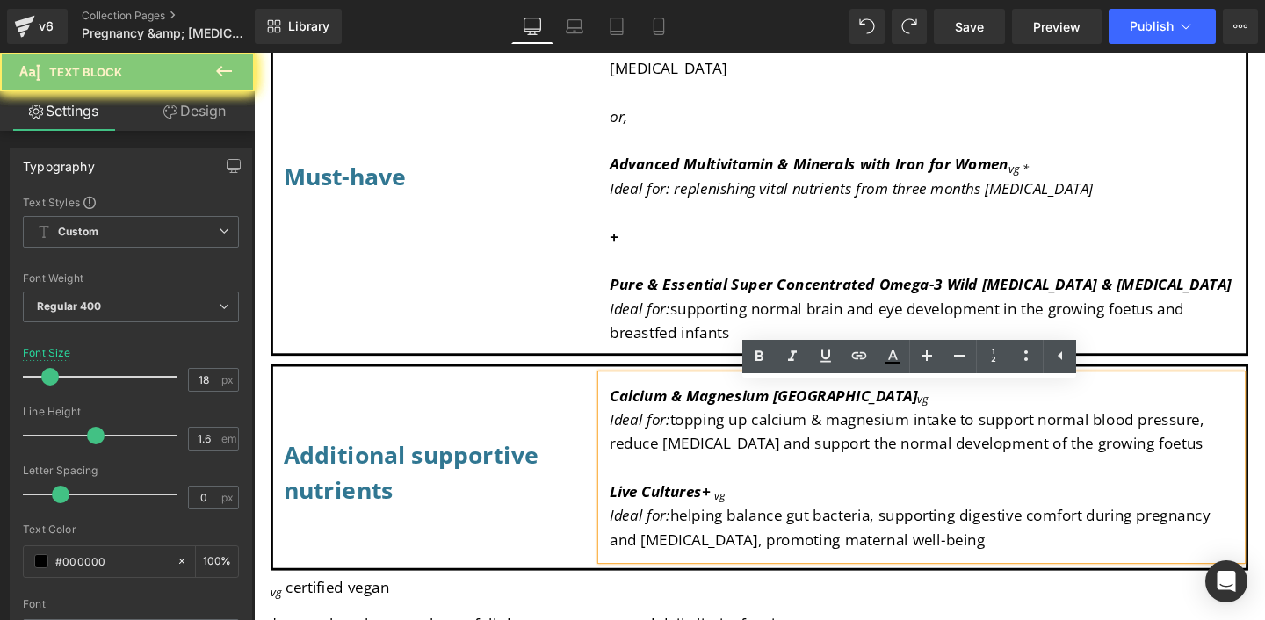
click at [845, 488] on p at bounding box center [955, 488] width 655 height 25
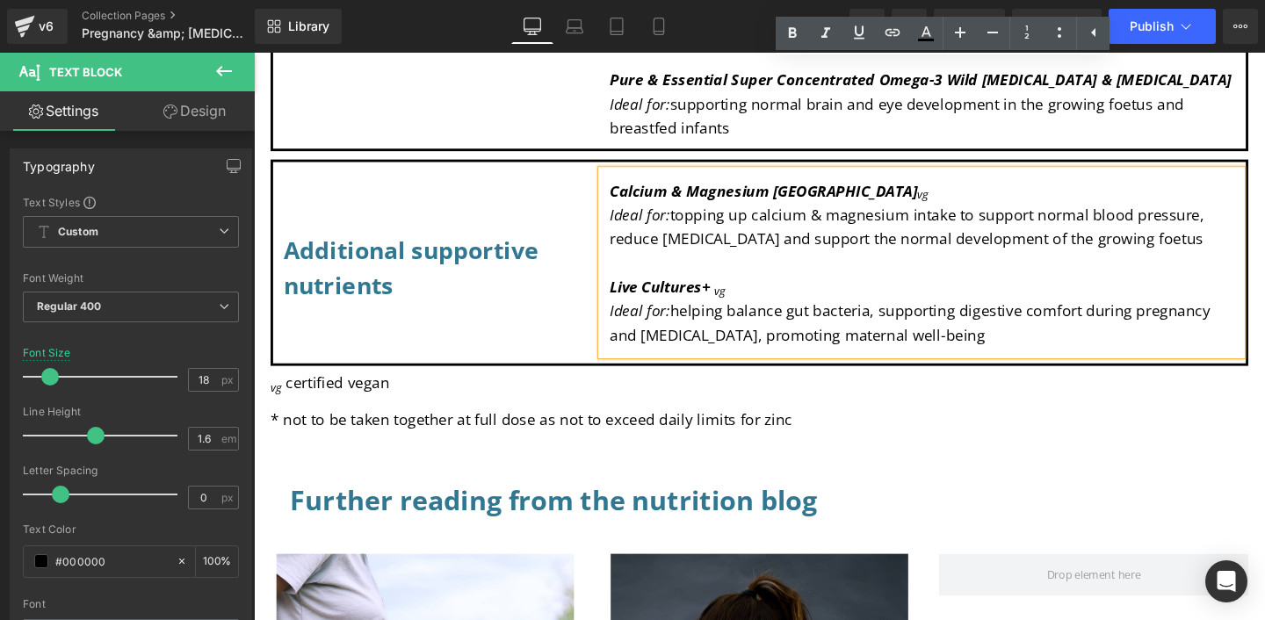
scroll to position [1789, 0]
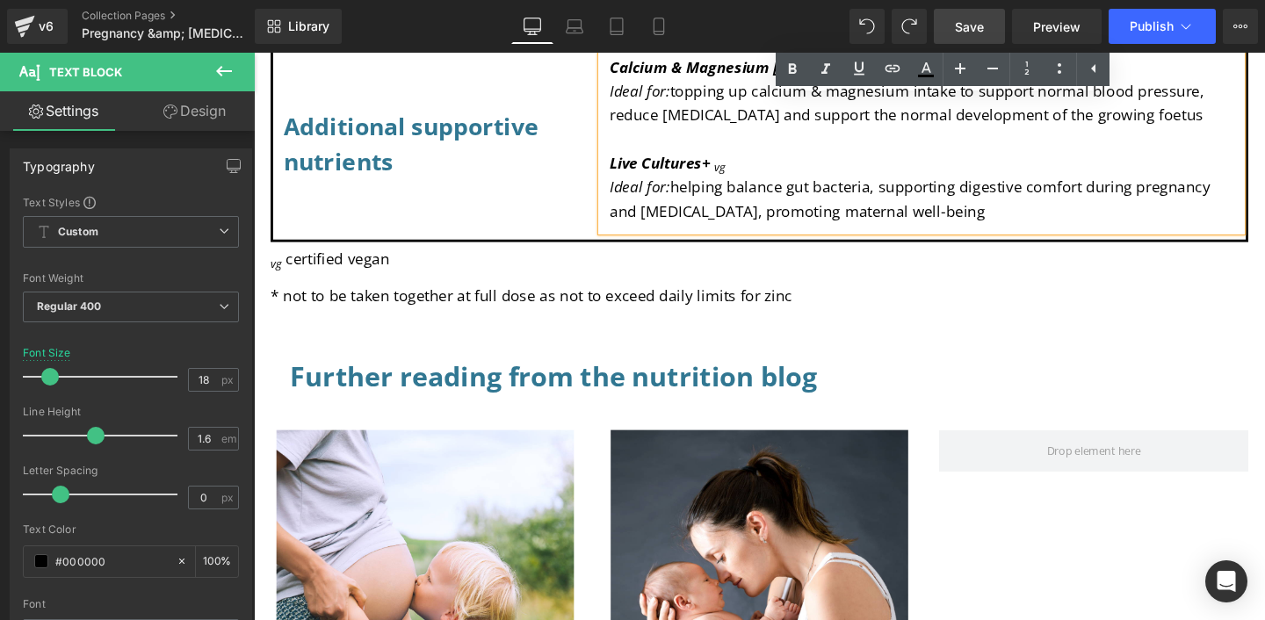
click at [959, 24] on span "Save" at bounding box center [969, 27] width 29 height 18
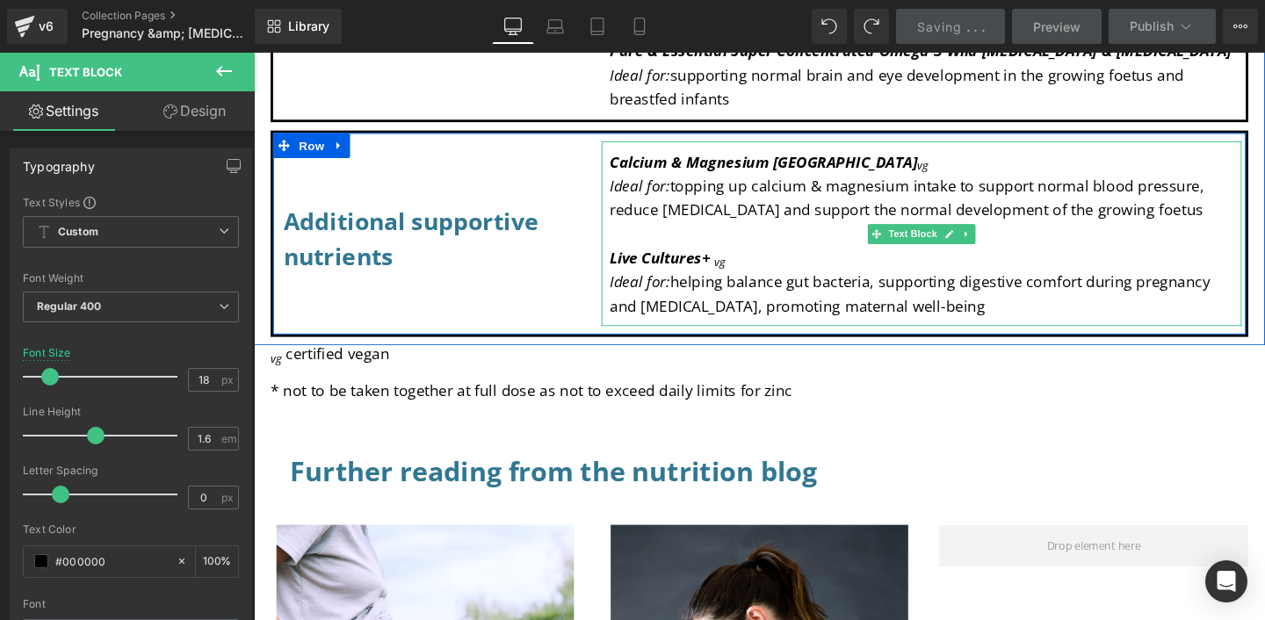
scroll to position [1642, 0]
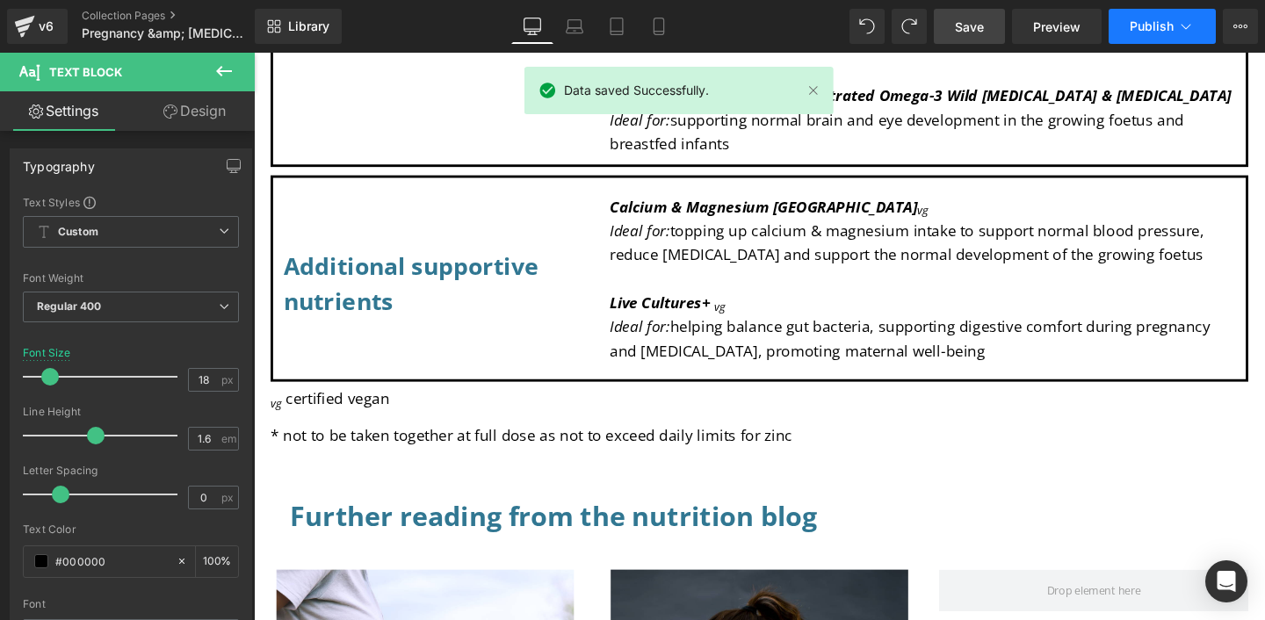
click at [1165, 25] on span "Publish" at bounding box center [1151, 26] width 44 height 14
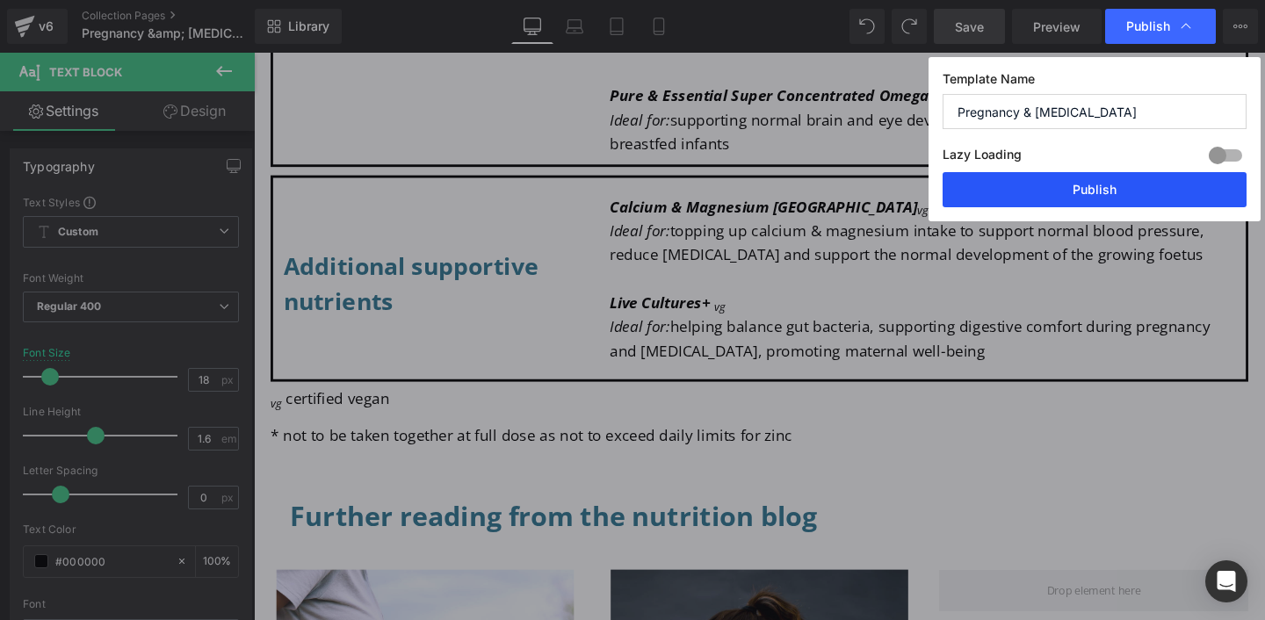
click at [1077, 194] on button "Publish" at bounding box center [1094, 189] width 304 height 35
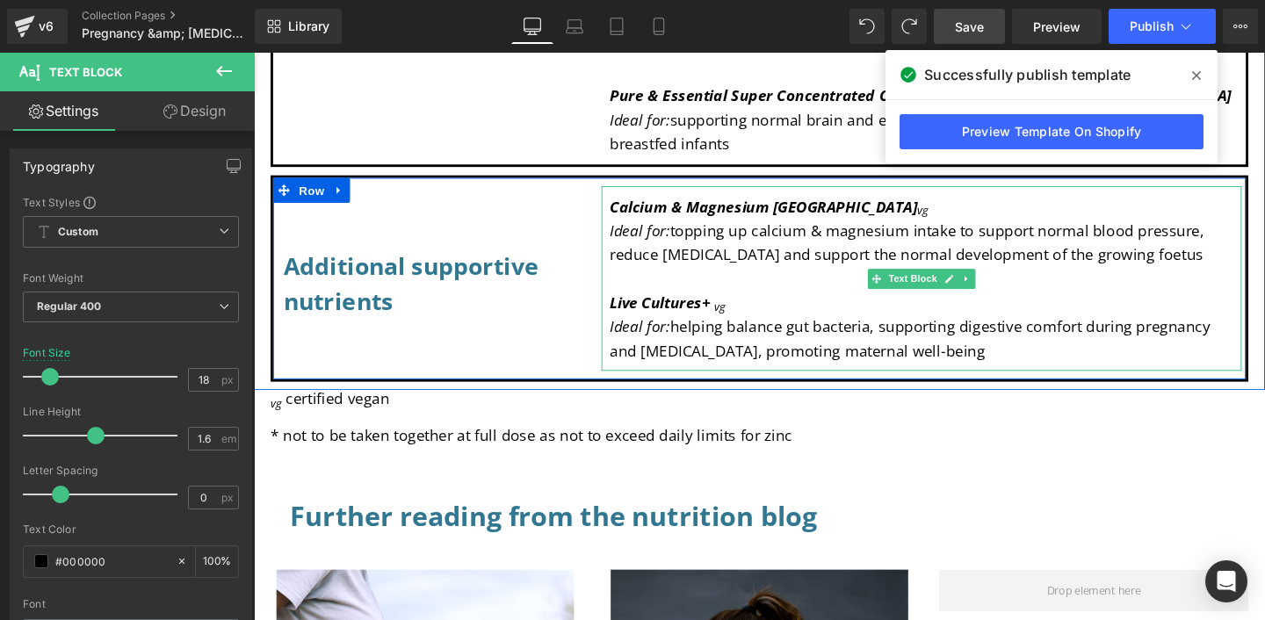
click at [746, 357] on p "Ideal for: helping balance gut bacteria, supporting digestive comfort during pr…" at bounding box center [955, 353] width 655 height 51
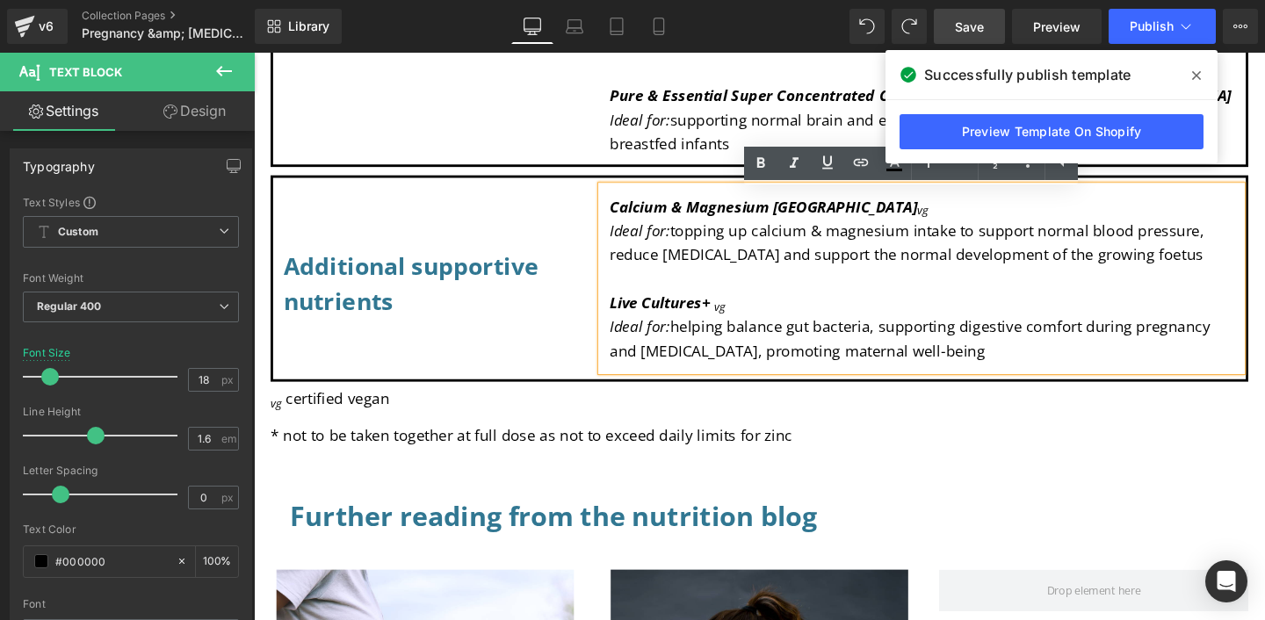
click at [747, 378] on p "Ideal for: helping balance gut bacteria, supporting digestive comfort during pr…" at bounding box center [955, 353] width 655 height 51
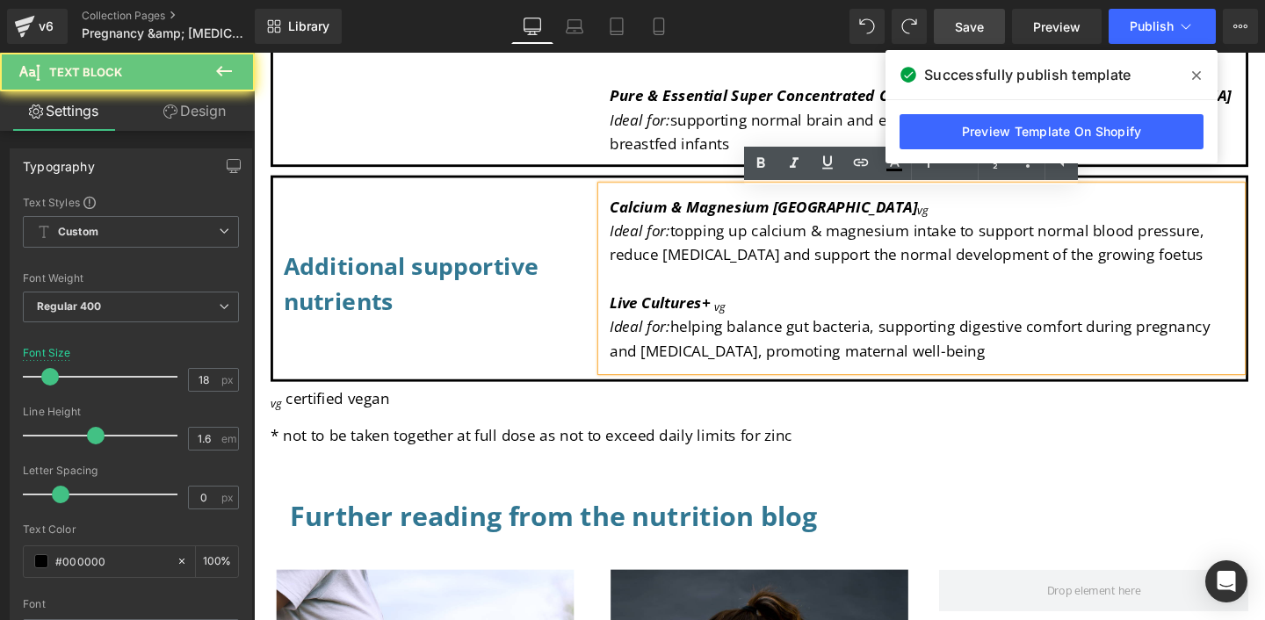
click at [739, 343] on p "Ideal for: helping balance gut bacteria, supporting digestive comfort during pr…" at bounding box center [955, 353] width 655 height 51
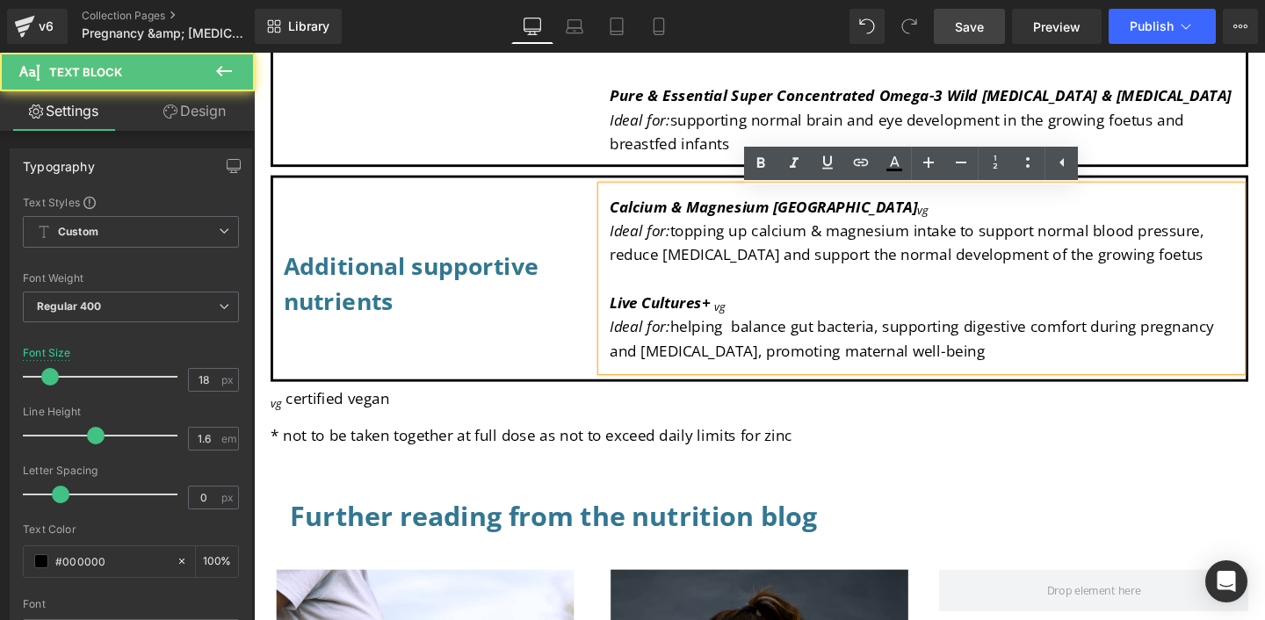
click at [745, 377] on p "Ideal for: helping balance gut bacteria, supporting digestive comfort during pr…" at bounding box center [955, 353] width 655 height 51
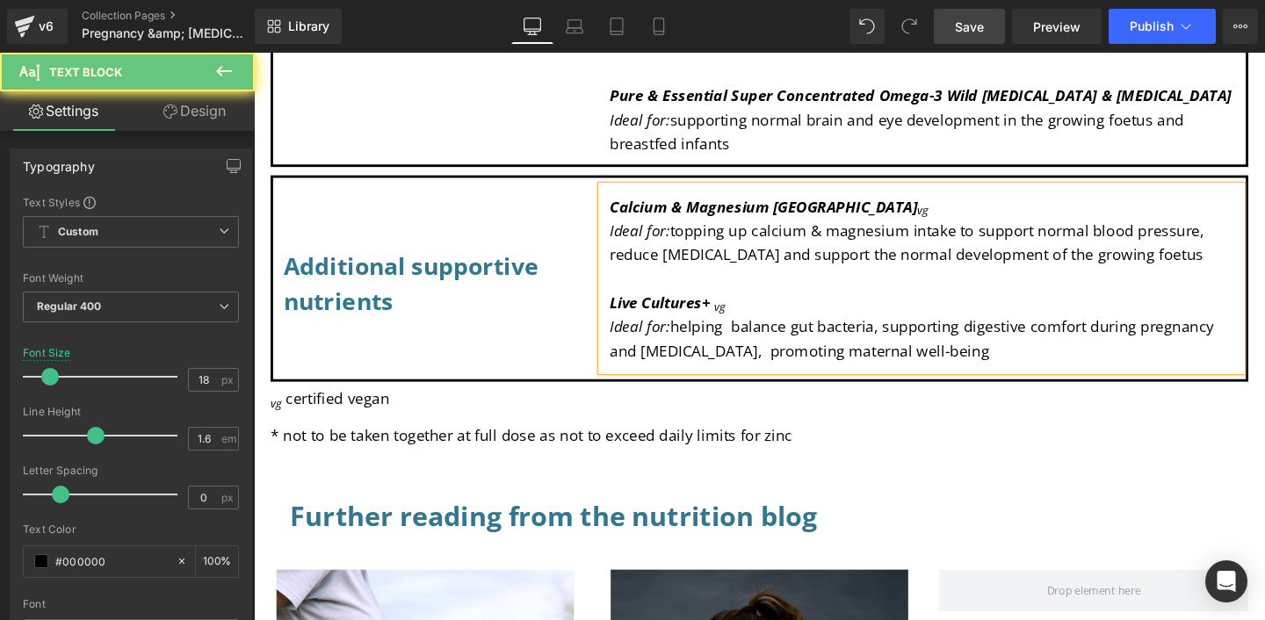
click at [1072, 302] on p at bounding box center [955, 290] width 655 height 25
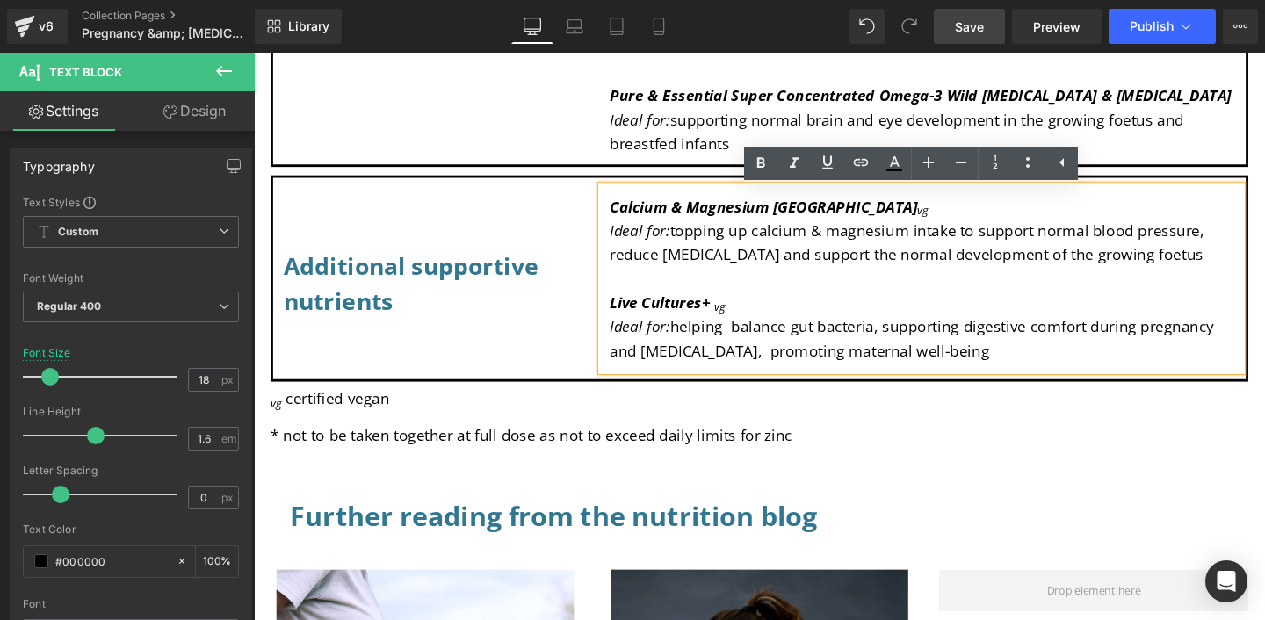
click at [977, 23] on span "Save" at bounding box center [969, 27] width 29 height 18
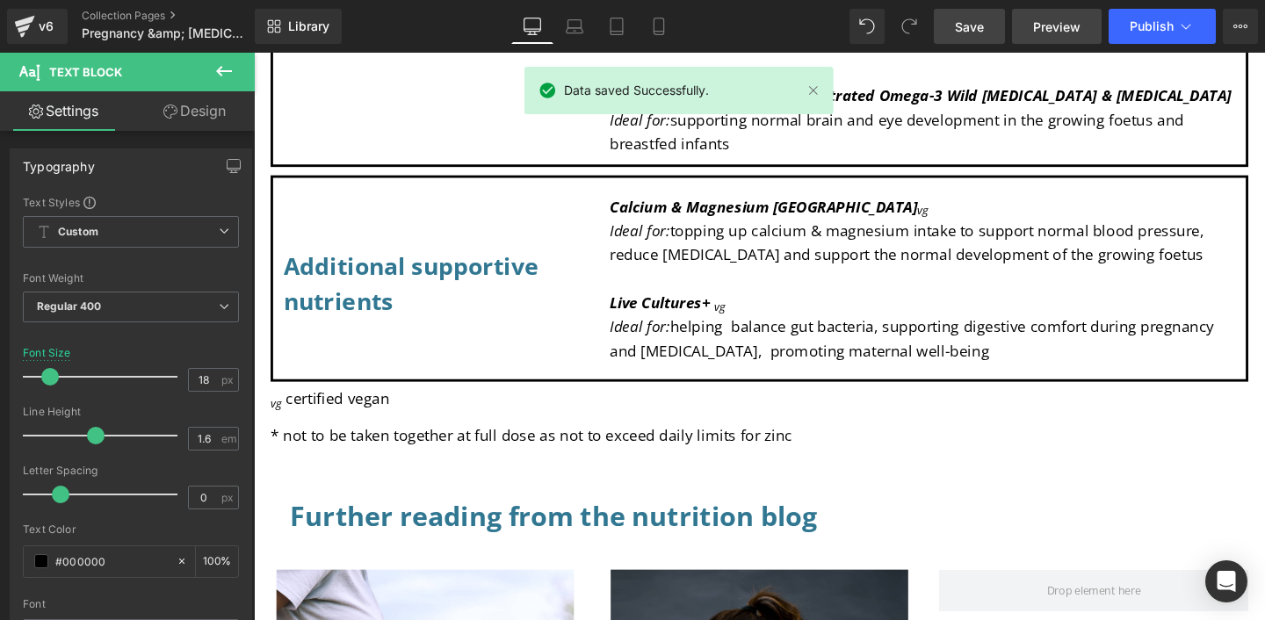
click at [1046, 27] on span "Preview" at bounding box center [1056, 27] width 47 height 18
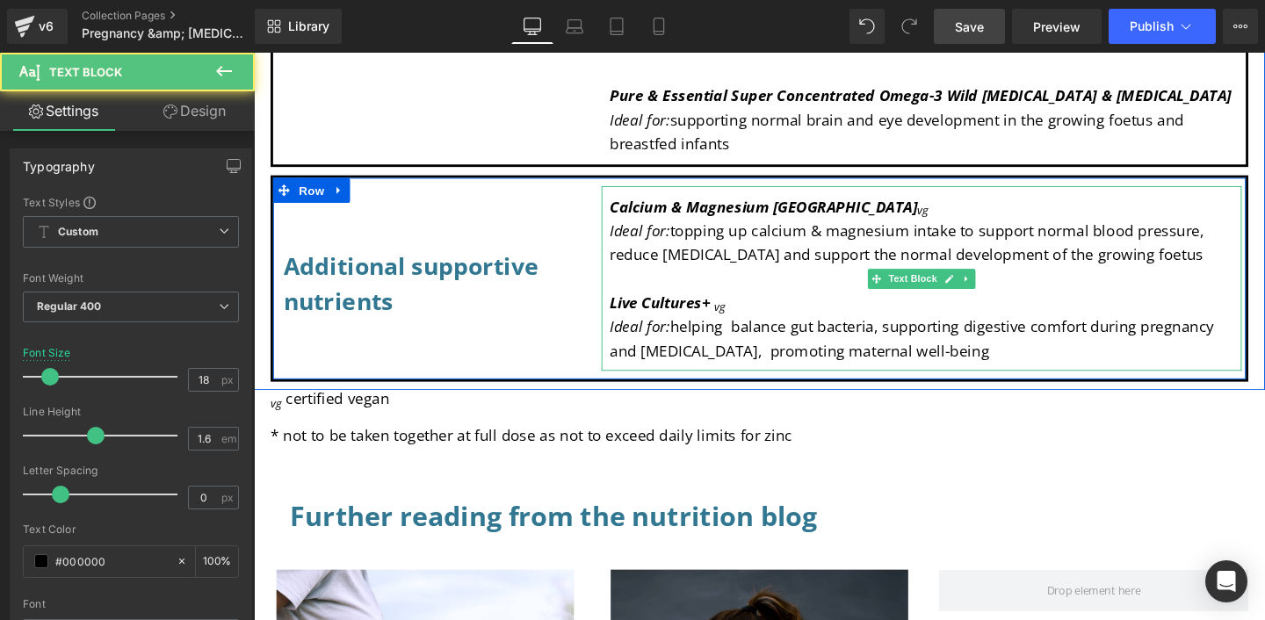
click at [750, 350] on p "Ideal for: helping balance gut bacteria, supporting digestive comfort during pr…" at bounding box center [955, 353] width 655 height 51
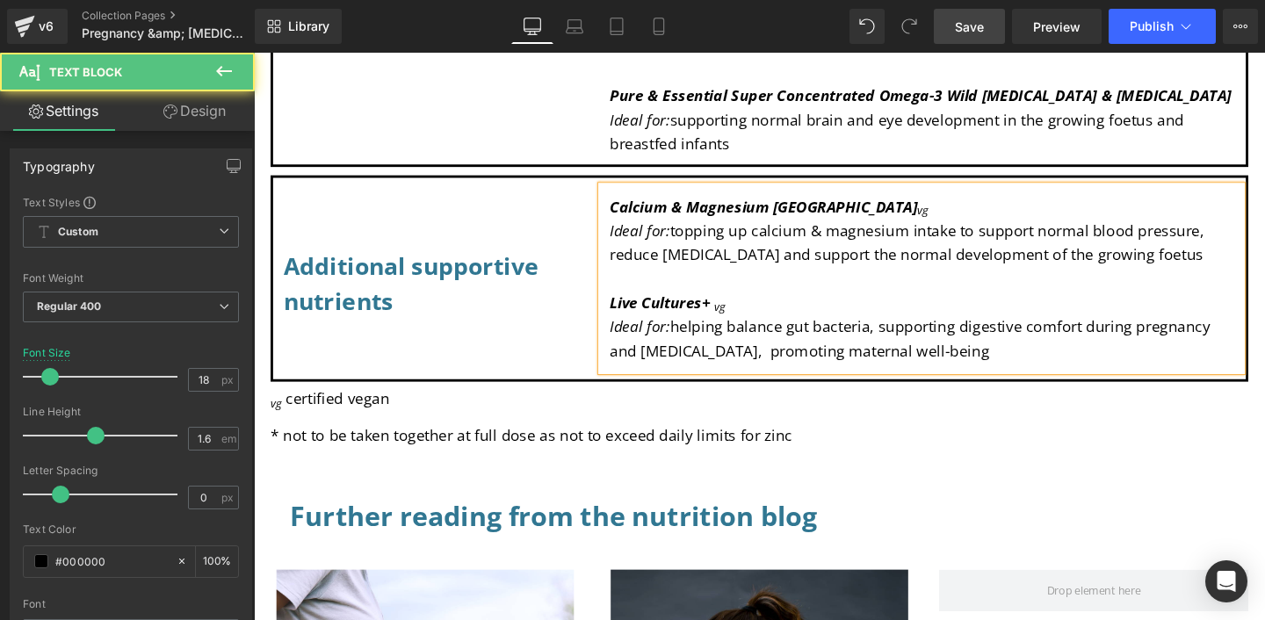
click at [754, 367] on p "Ideal for: helping balance gut bacteria, supporting digestive comfort during pr…" at bounding box center [955, 353] width 655 height 51
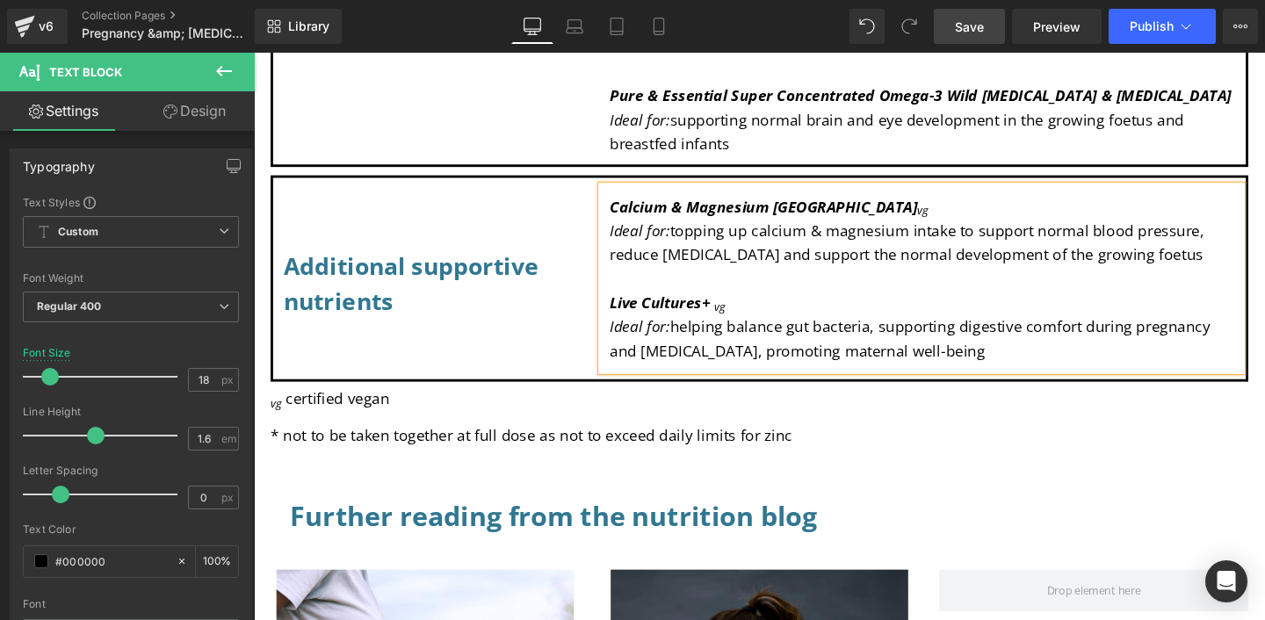
click at [975, 28] on span "Save" at bounding box center [969, 27] width 29 height 18
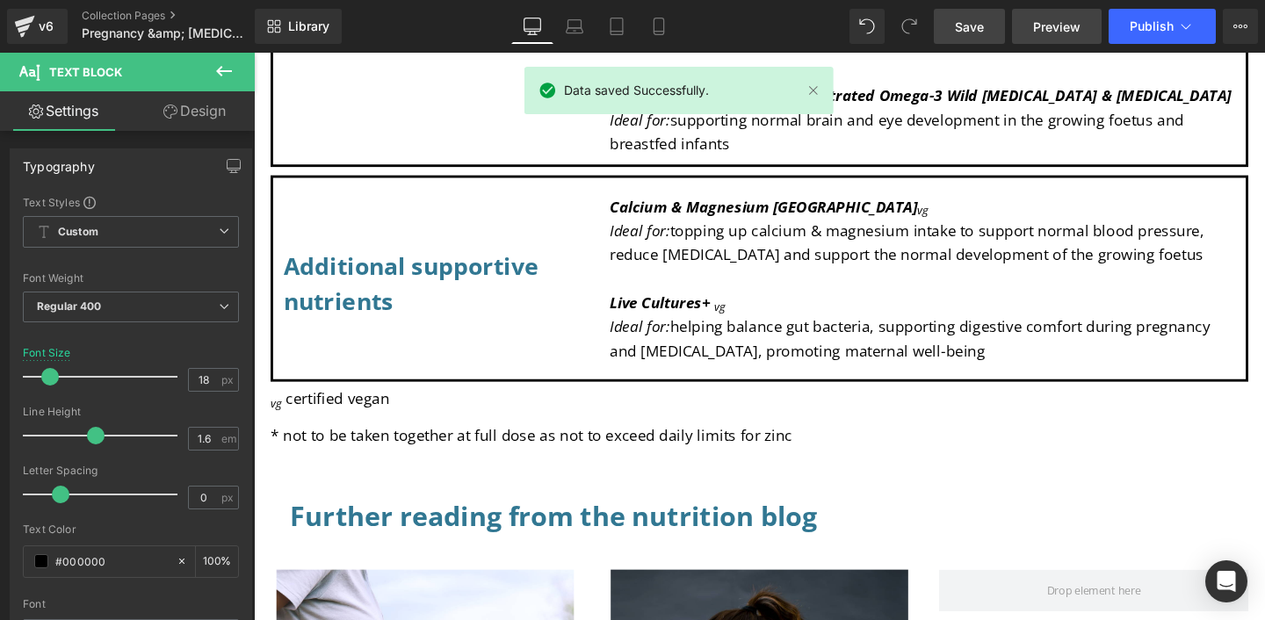
click at [1060, 27] on span "Preview" at bounding box center [1056, 27] width 47 height 18
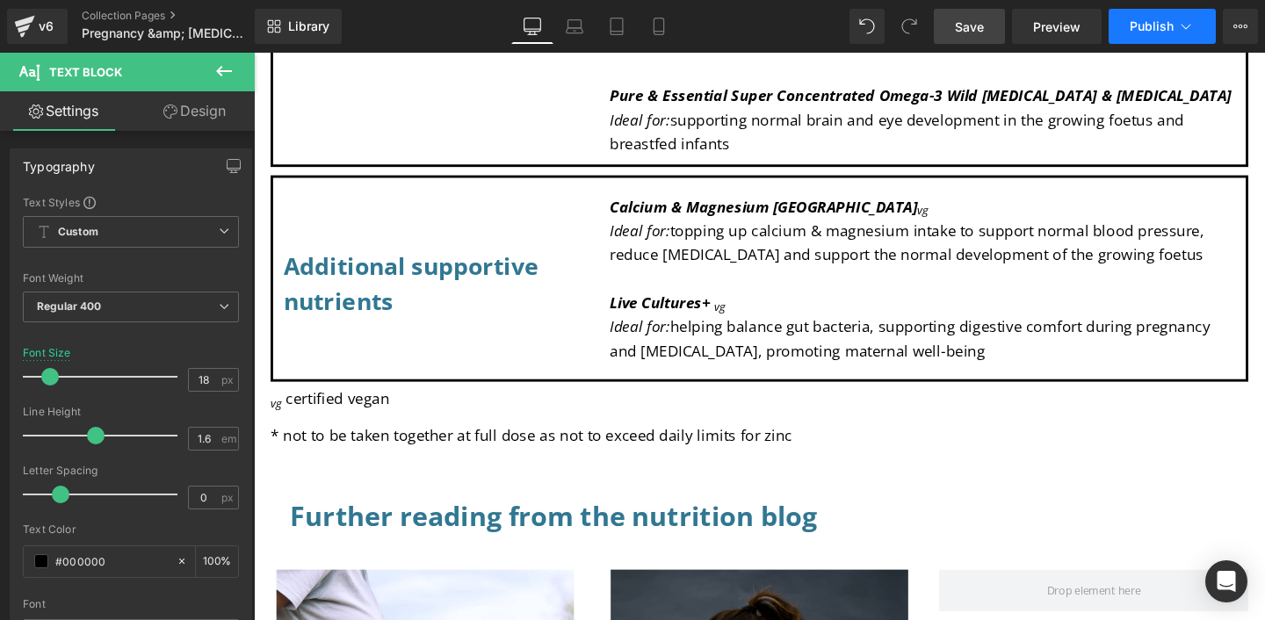
click at [1161, 25] on span "Publish" at bounding box center [1151, 26] width 44 height 14
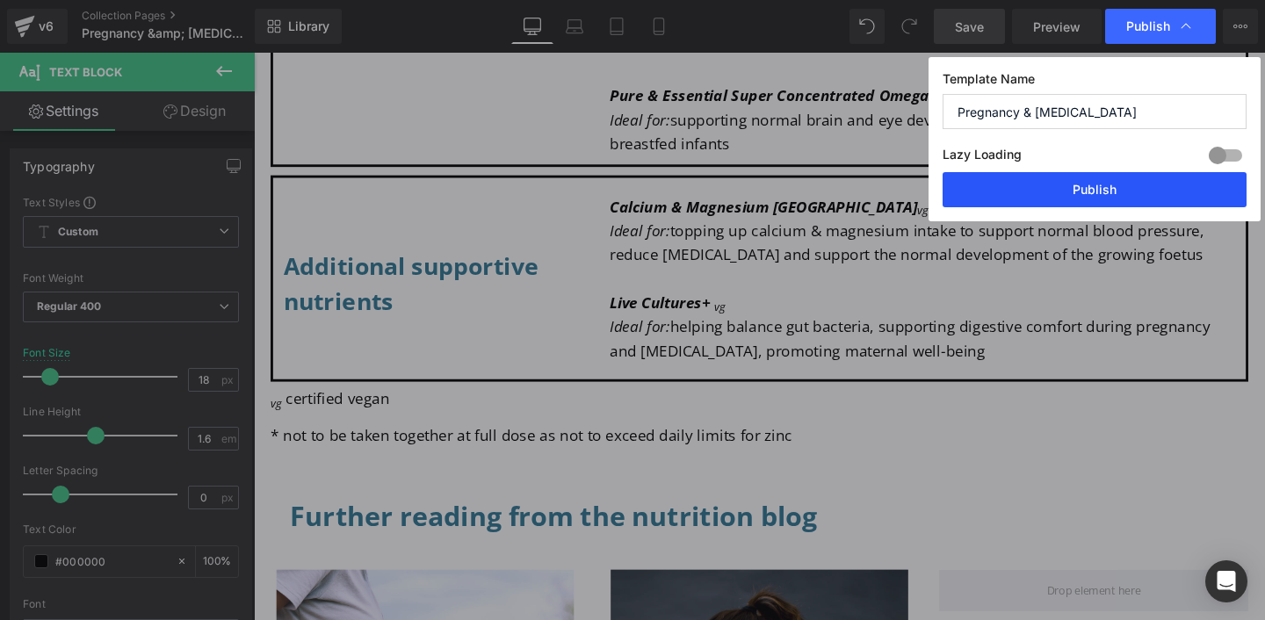
click at [1087, 204] on button "Publish" at bounding box center [1094, 189] width 304 height 35
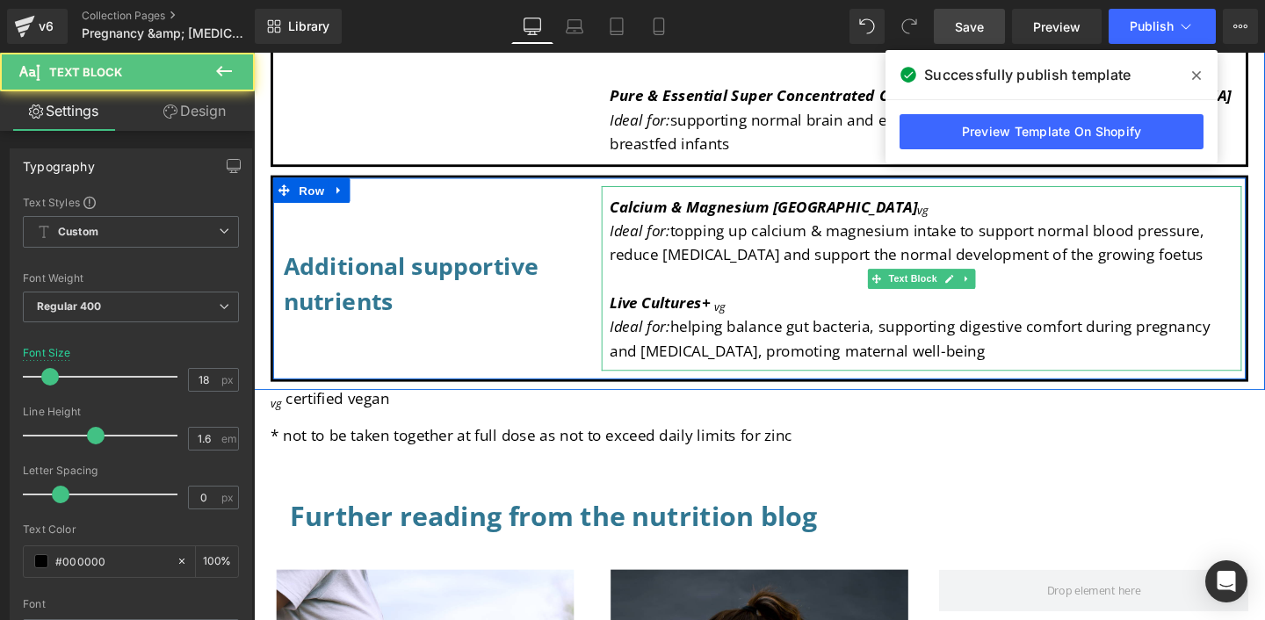
click at [738, 324] on span "vg" at bounding box center [743, 320] width 11 height 16
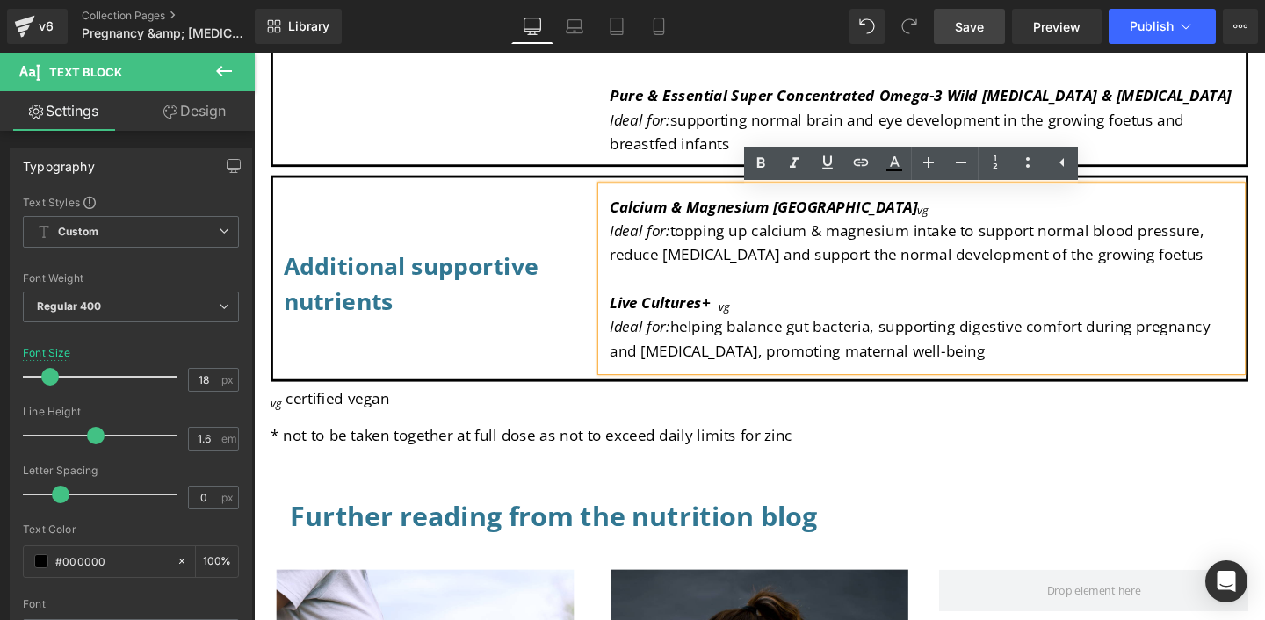
click at [961, 30] on span "Save" at bounding box center [969, 27] width 29 height 18
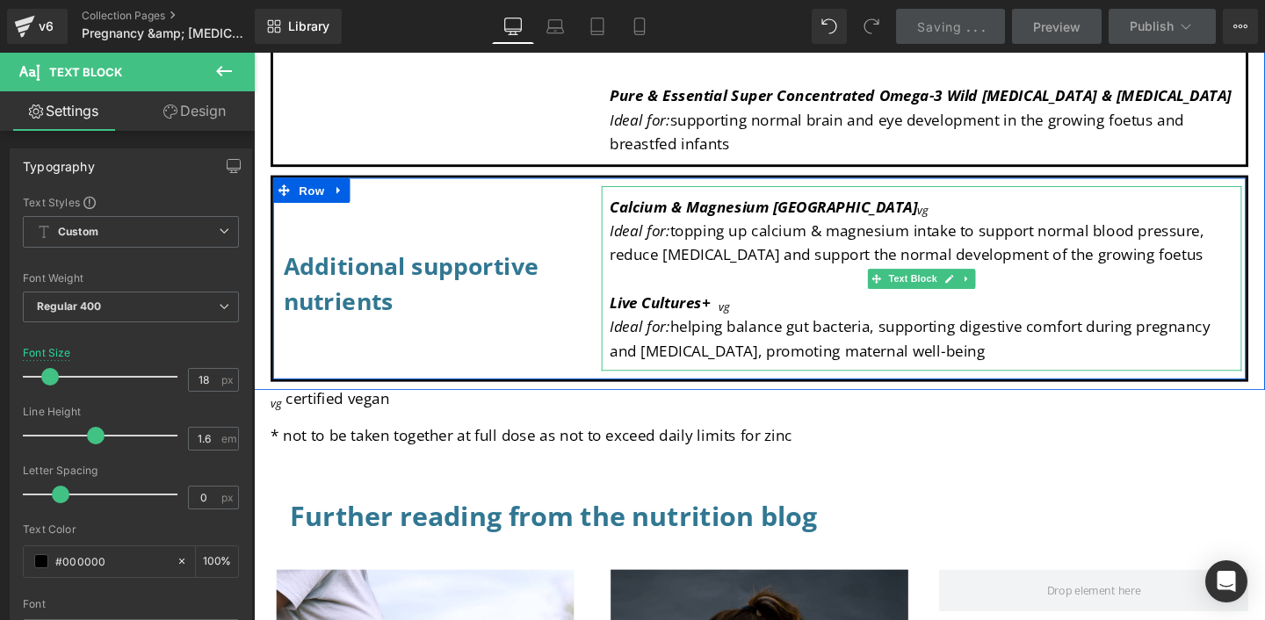
click at [733, 317] on span at bounding box center [737, 315] width 9 height 21
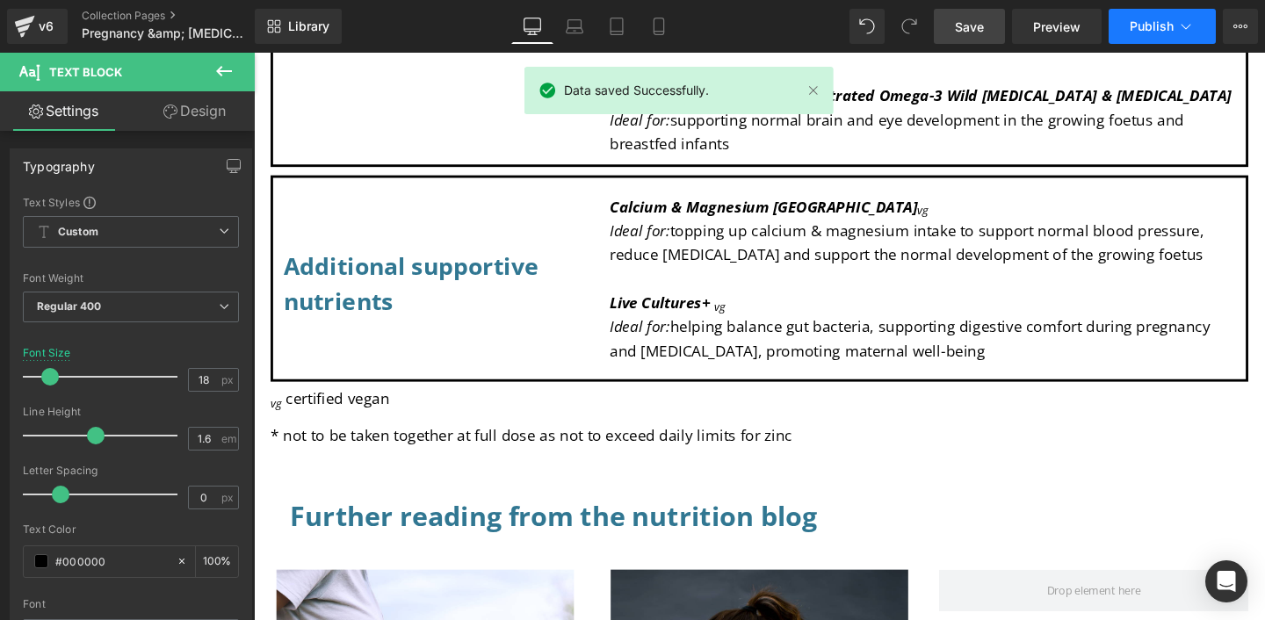
click at [1173, 25] on button "Publish" at bounding box center [1161, 26] width 107 height 35
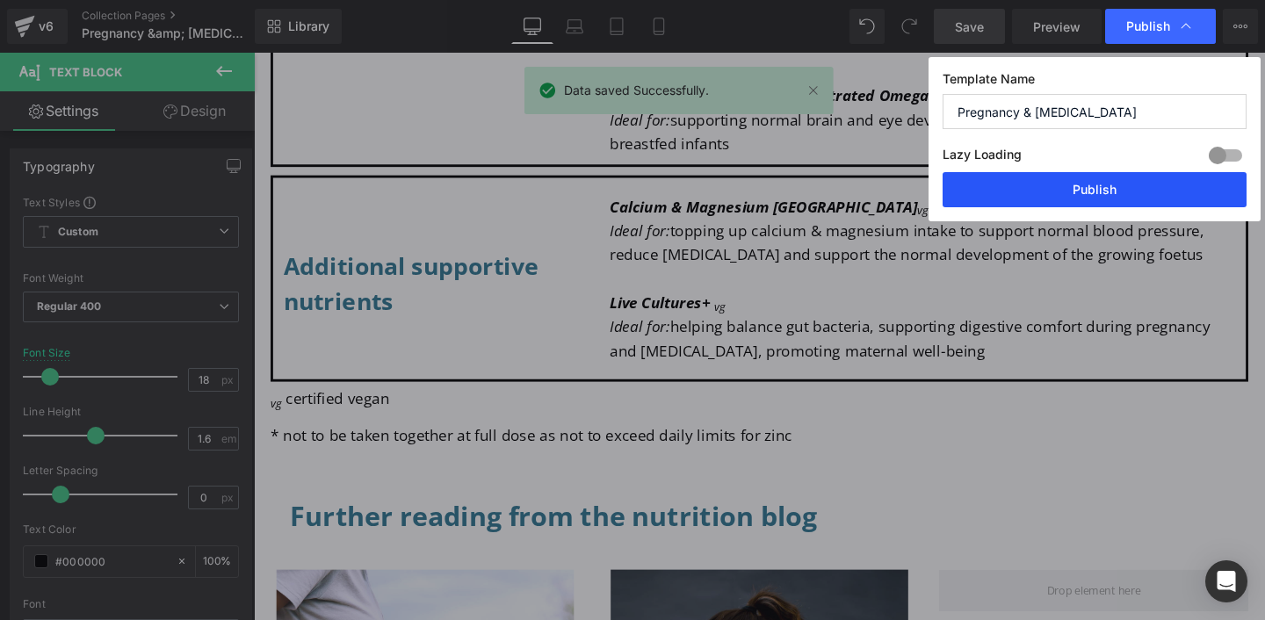
click at [1085, 185] on button "Publish" at bounding box center [1094, 189] width 304 height 35
